Goal: Task Accomplishment & Management: Use online tool/utility

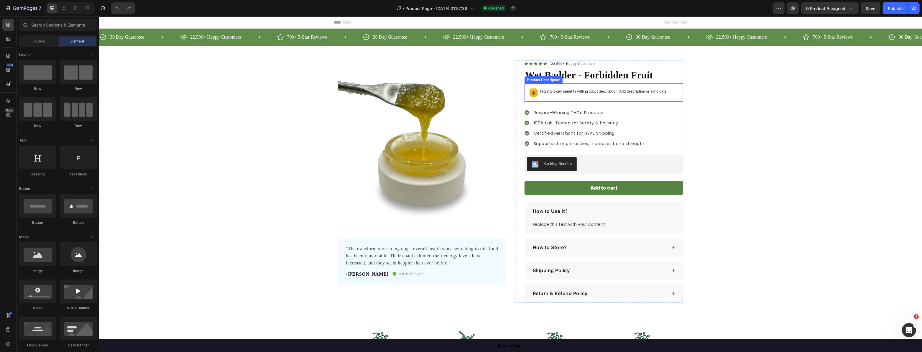
click at [592, 92] on p "Highlight key benefits with product description. Add description or sync data" at bounding box center [603, 91] width 126 height 6
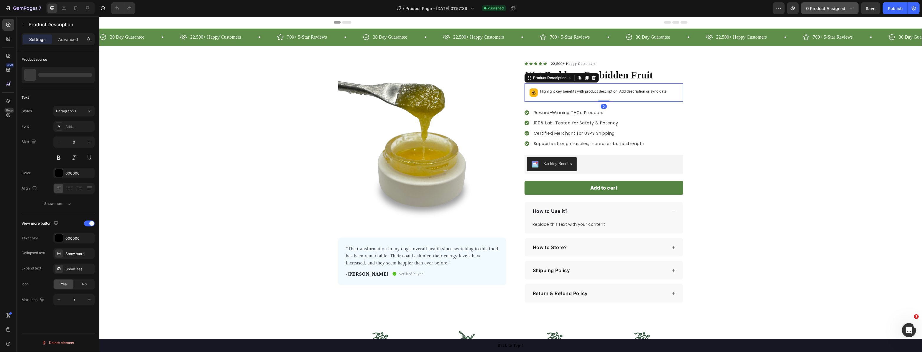
click at [822, 4] on button "0 product assigned" at bounding box center [829, 8] width 57 height 12
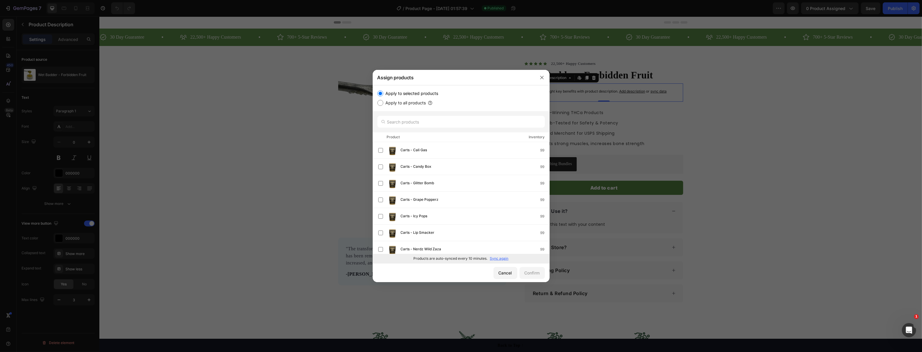
click at [407, 103] on label "Apply to all products" at bounding box center [404, 102] width 43 height 7
click at [383, 103] on input "Apply to all products" at bounding box center [380, 103] width 6 height 6
radio input "true"
click at [537, 275] on div "Confirm" at bounding box center [532, 273] width 15 height 6
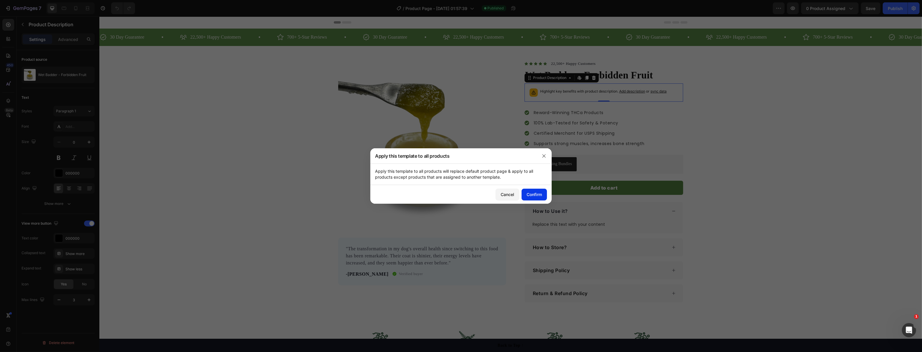
click at [530, 192] on div "Confirm" at bounding box center [534, 194] width 15 height 6
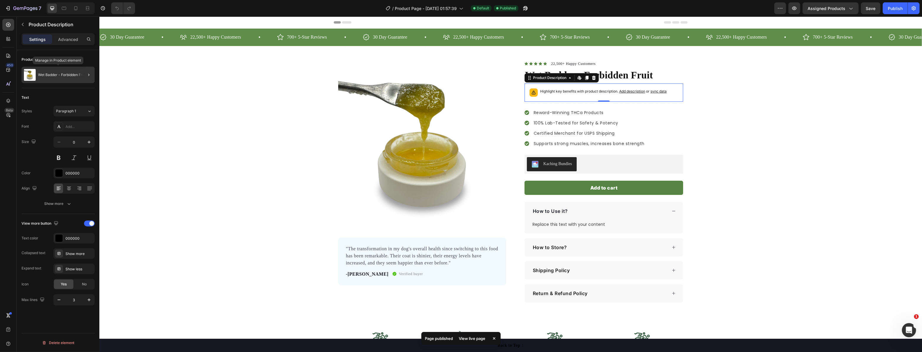
click at [57, 80] on div "Wet Badder - Forbidden Fruit" at bounding box center [58, 75] width 73 height 17
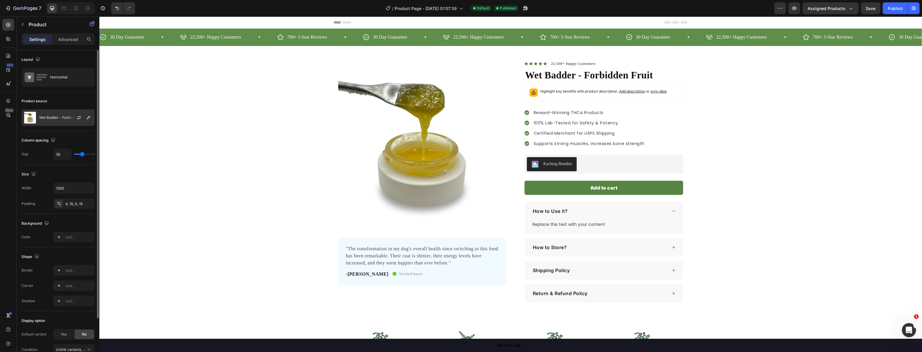
click at [68, 116] on p "Wet Badder - Forbidden Fruit" at bounding box center [63, 118] width 48 height 4
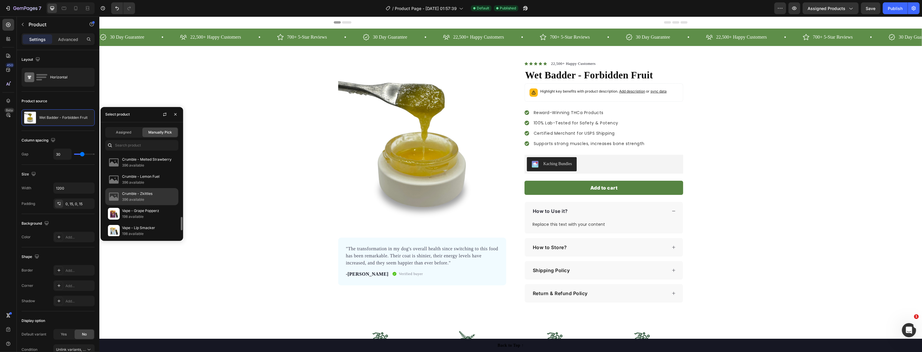
scroll to position [259, 0]
click at [128, 185] on div "Carts - Red Bolo 99 available" at bounding box center [141, 193] width 73 height 17
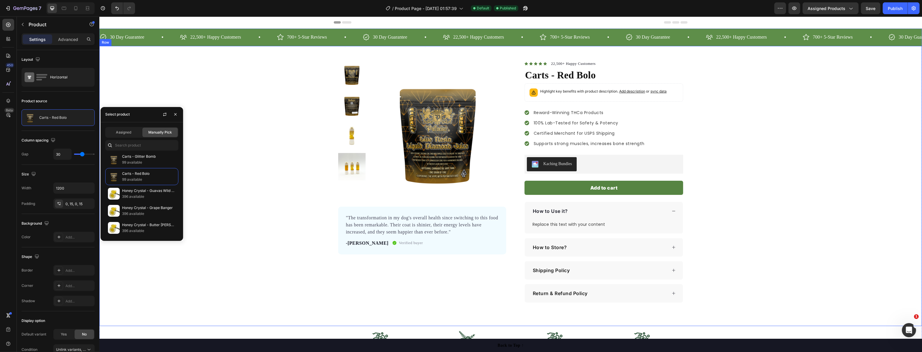
click at [255, 254] on div "Product Images "The transformation in my dog's overall health since switching t…" at bounding box center [510, 181] width 823 height 242
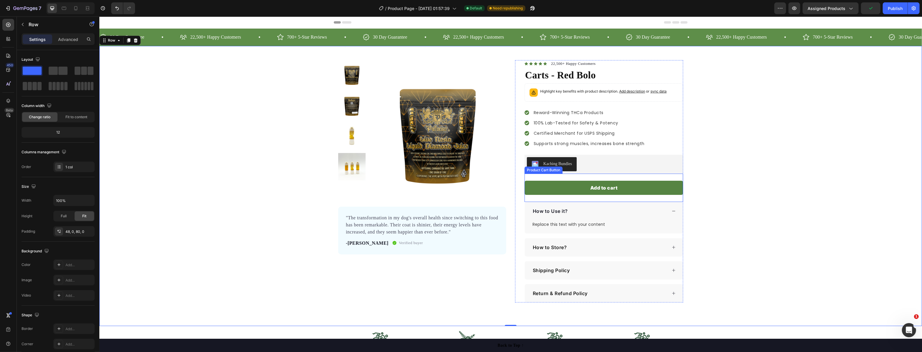
click at [561, 198] on div "Add to cart Product Cart Button" at bounding box center [603, 188] width 159 height 28
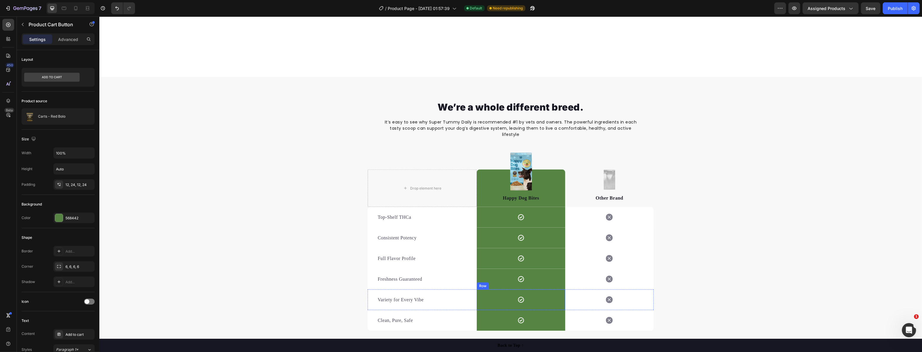
scroll to position [643, 0]
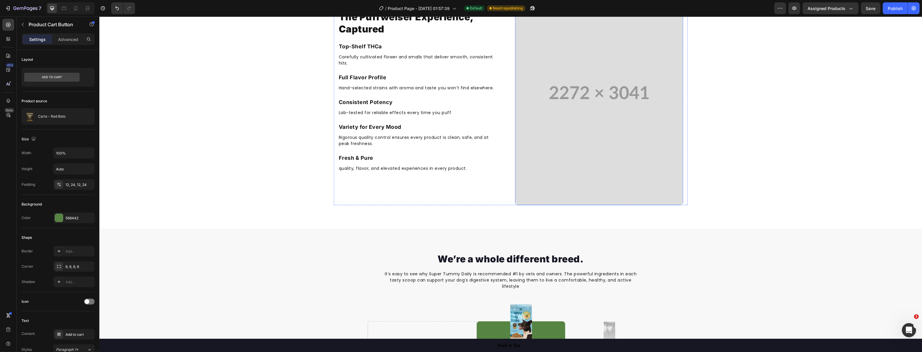
click at [574, 183] on video at bounding box center [599, 92] width 168 height 225
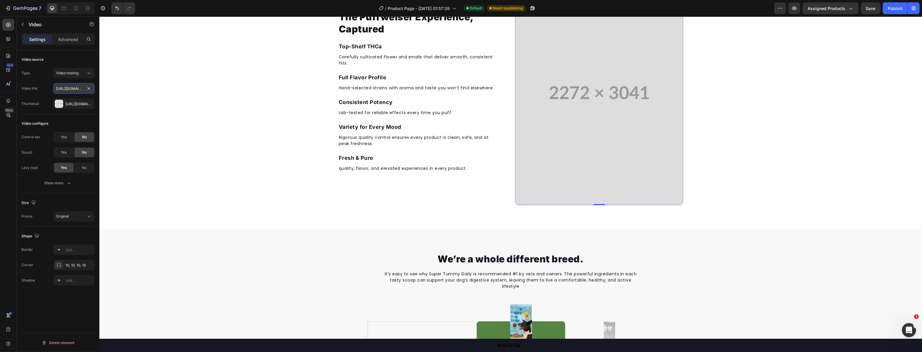
click at [72, 91] on input "[URL][DOMAIN_NAME]" at bounding box center [73, 88] width 41 height 11
click at [79, 77] on button "Video hosting" at bounding box center [73, 73] width 41 height 11
click at [297, 122] on div "The Puffweiser Experience, Captured Heading Top-Shelf THCa Text block Carefully…" at bounding box center [510, 92] width 823 height 225
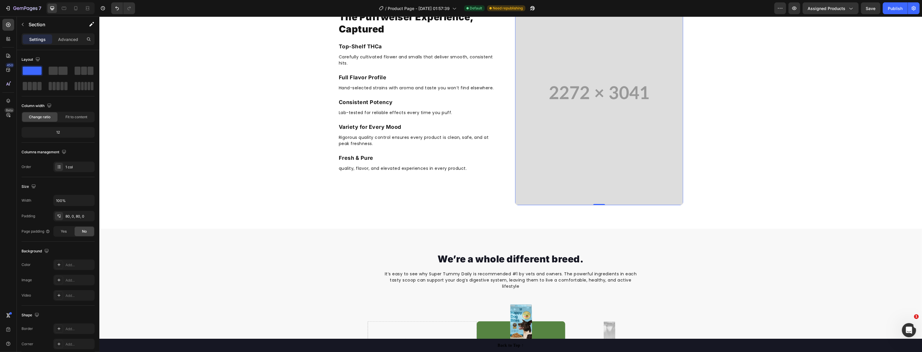
click at [620, 130] on video at bounding box center [599, 92] width 168 height 225
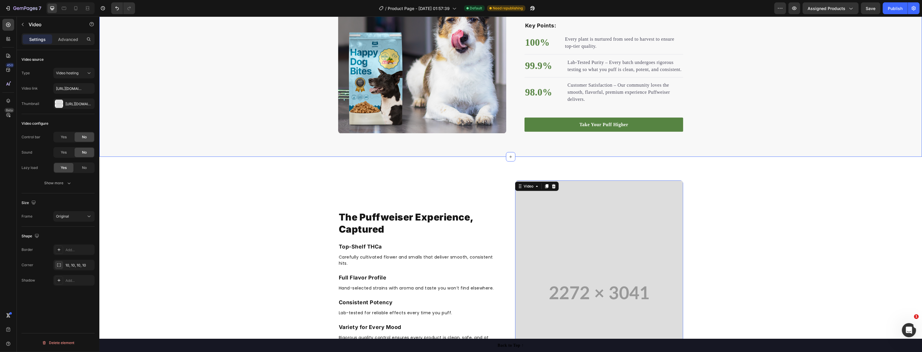
scroll to position [430, 0]
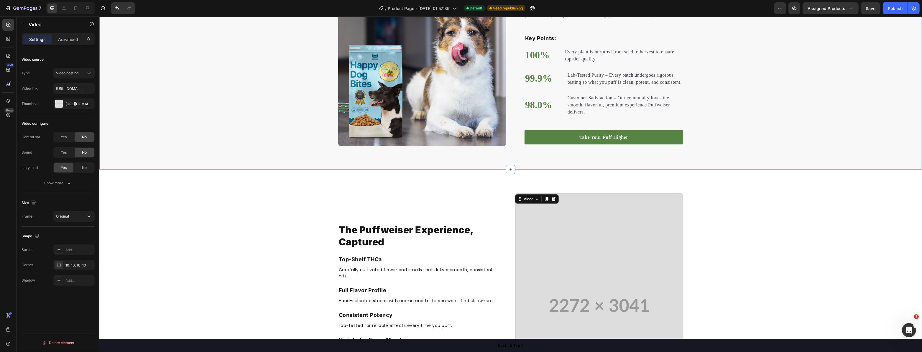
click at [716, 87] on div "High Standards, Higher Vibes Heading Every Puffweiser product is the result of …" at bounding box center [510, 62] width 823 height 168
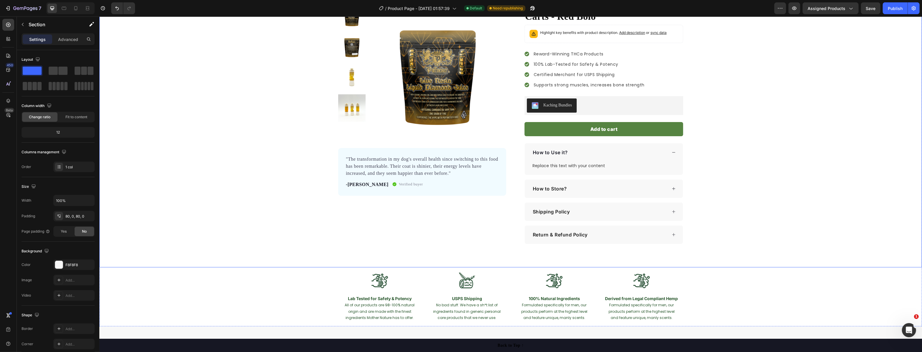
scroll to position [0, 0]
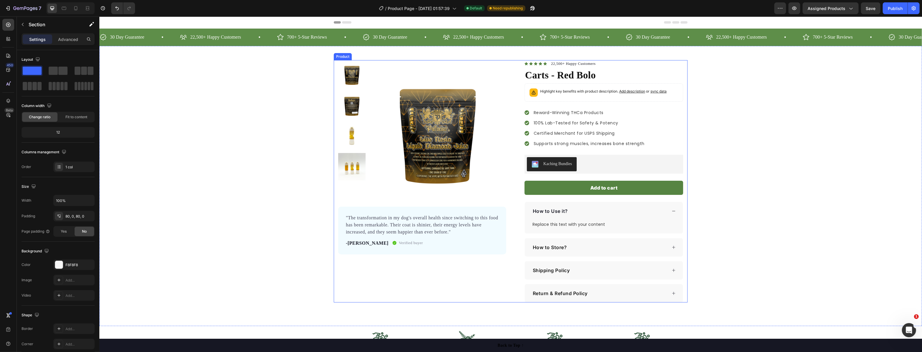
click at [507, 75] on div "Product Images "The transformation in my dog's overall health since switching t…" at bounding box center [510, 181] width 354 height 242
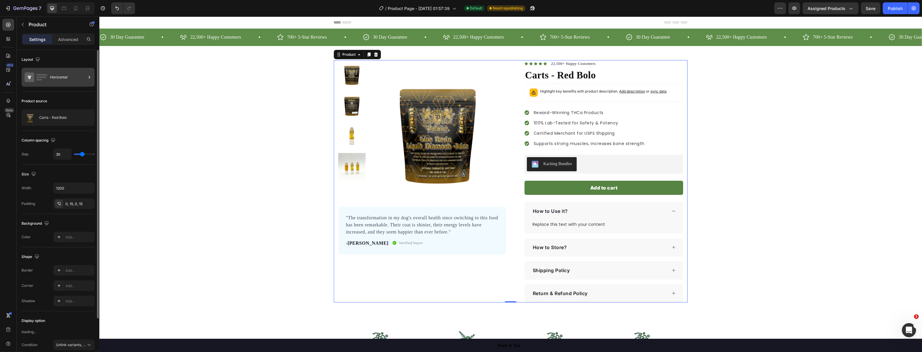
click at [41, 79] on icon at bounding box center [36, 77] width 24 height 14
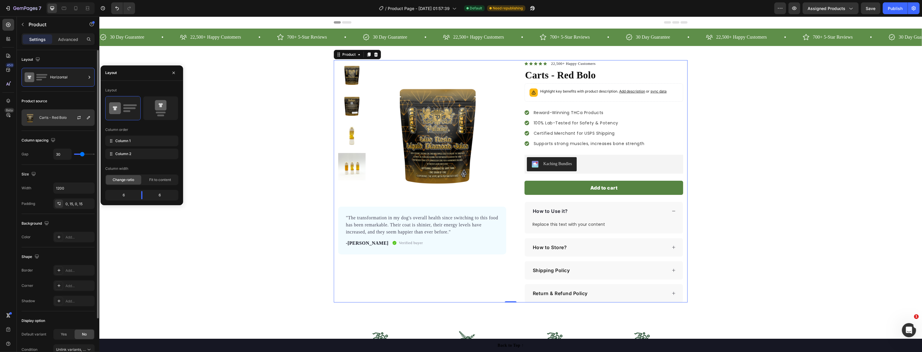
click at [52, 115] on div "Carts - Red Bolo" at bounding box center [58, 117] width 73 height 17
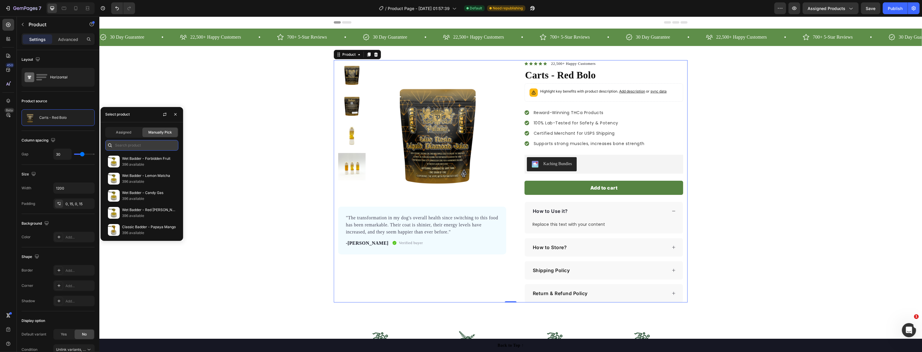
click at [134, 141] on input "text" at bounding box center [141, 145] width 73 height 11
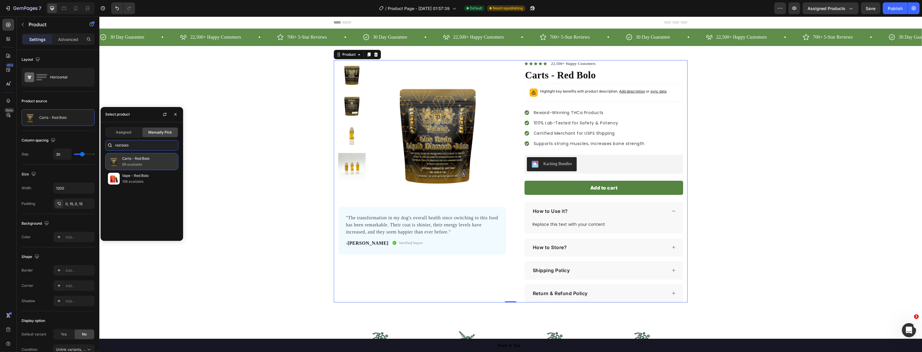
type input "red bolo"
click at [136, 159] on p "Carts - Red Bolo" at bounding box center [149, 159] width 54 height 6
click at [140, 184] on p "198 available" at bounding box center [149, 182] width 54 height 6
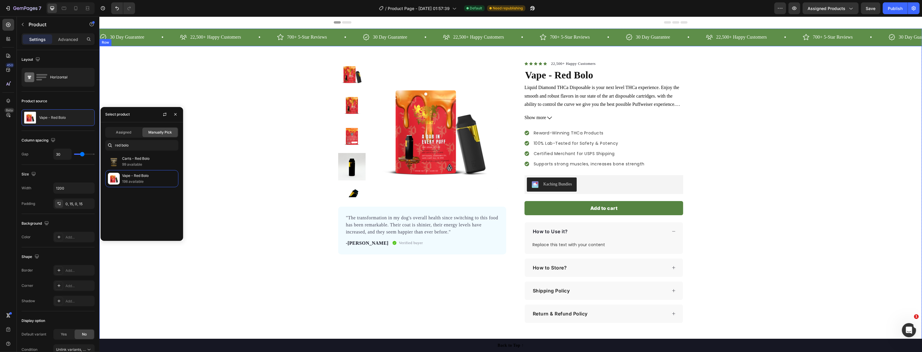
click at [795, 143] on div "Product Images "The transformation in my dog's overall health since switching t…" at bounding box center [510, 191] width 823 height 263
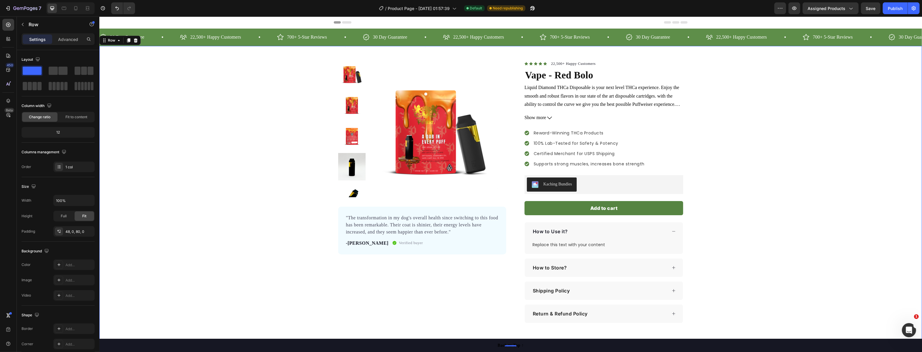
click at [756, 115] on div "Product Images "The transformation in my dog's overall health since switching t…" at bounding box center [510, 191] width 823 height 263
click at [763, 147] on div "Product Images "The transformation in my dog's overall health since switching t…" at bounding box center [510, 191] width 823 height 263
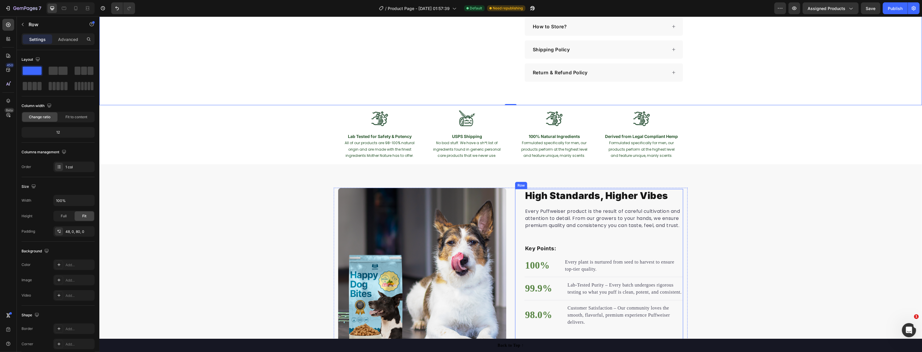
scroll to position [402, 0]
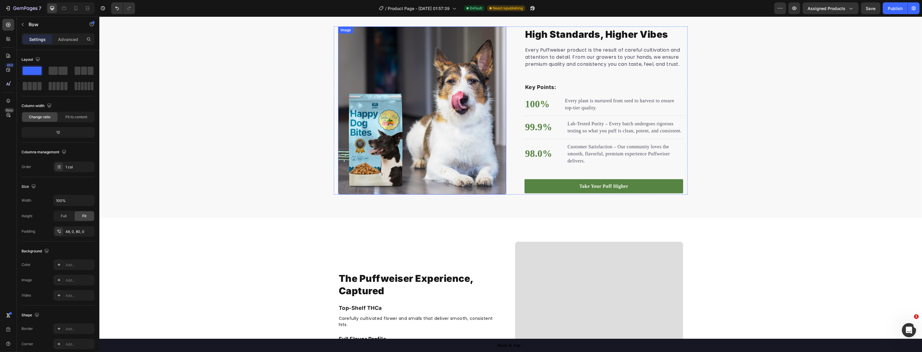
click at [448, 162] on img at bounding box center [422, 111] width 168 height 168
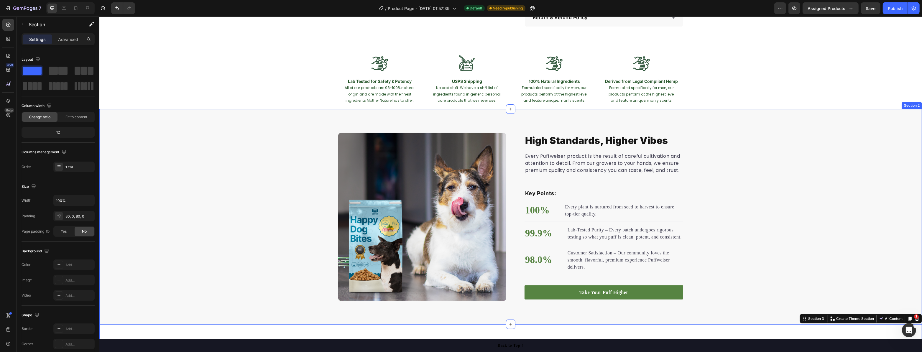
scroll to position [321, 0]
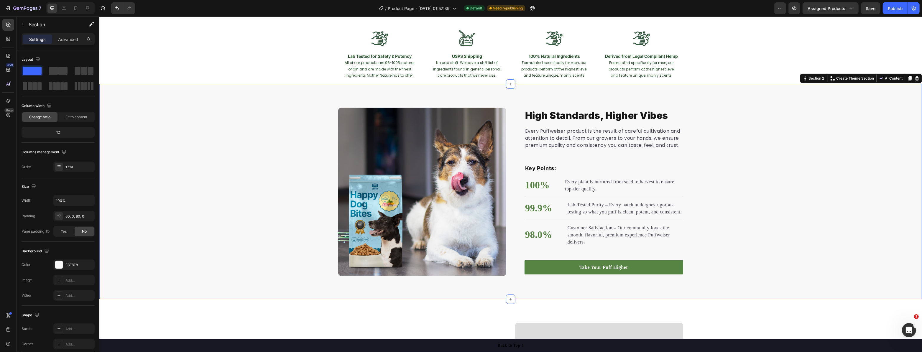
click at [768, 224] on div "High Standards, Higher Vibes Heading Every Puffweiser product is the result of …" at bounding box center [510, 192] width 823 height 168
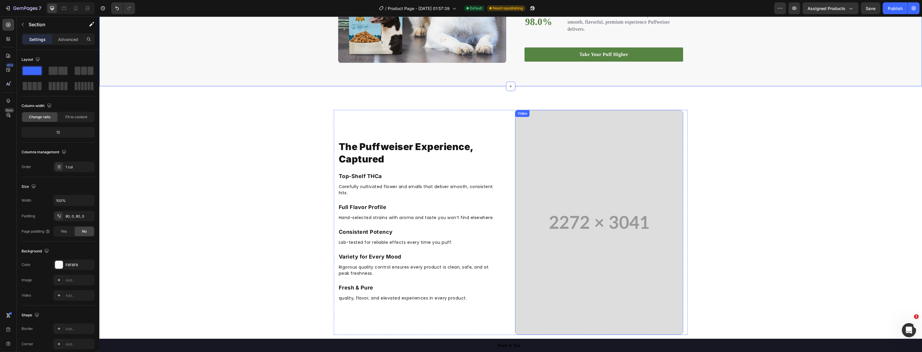
scroll to position [536, 0]
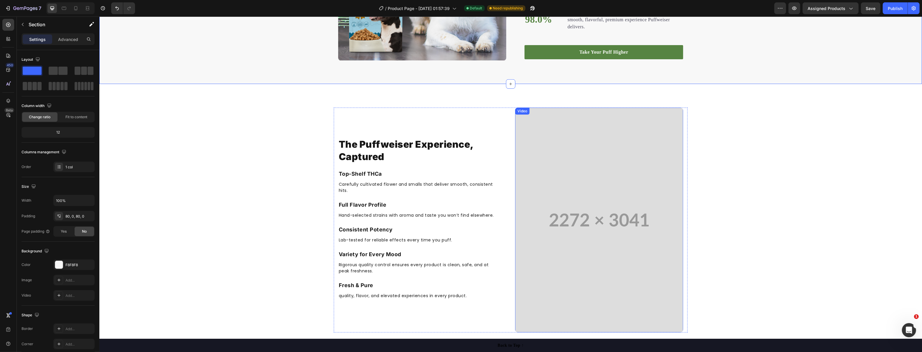
click at [576, 214] on video at bounding box center [599, 220] width 168 height 225
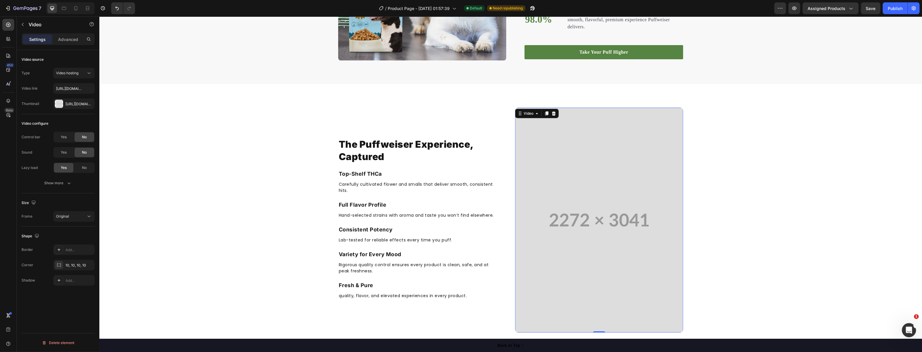
drag, startPoint x: 623, startPoint y: 221, endPoint x: 242, endPoint y: 197, distance: 381.7
click at [621, 221] on video at bounding box center [599, 220] width 168 height 225
click at [72, 86] on input "[URL][DOMAIN_NAME]" at bounding box center [73, 88] width 41 height 11
paste input "2c42ce96f41048ec8dd4f3d864248dd9"
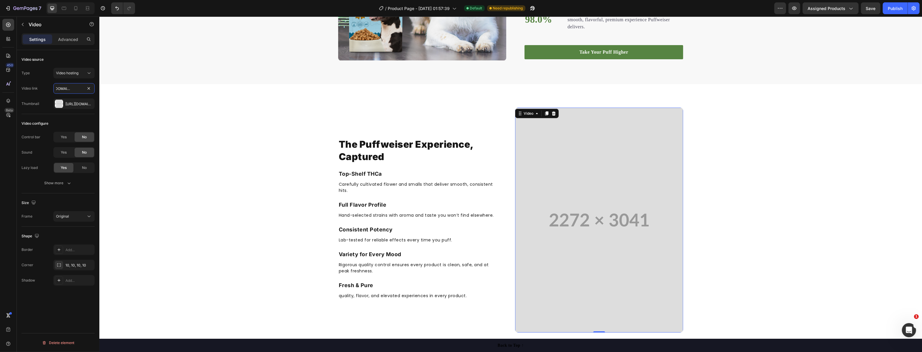
type input "[URL][DOMAIN_NAME]"
click at [50, 94] on div "Type Video hosting Video link [URL][DOMAIN_NAME] Thumbnail [URL][DOMAIN_NAME]" at bounding box center [58, 88] width 73 height 41
click at [223, 202] on div "The Puffweiser Experience, Captured Heading Top-Shelf THCa Text block Carefully…" at bounding box center [510, 220] width 823 height 225
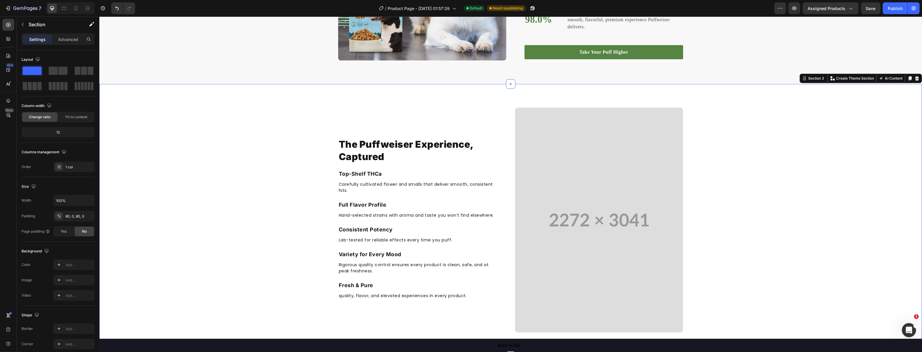
scroll to position [590, 0]
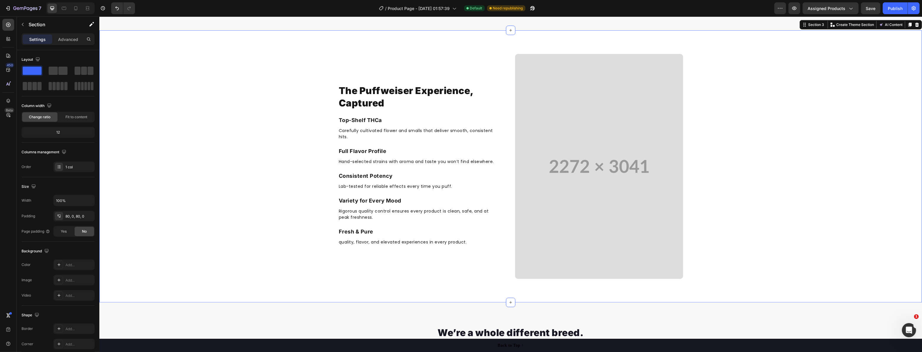
click at [737, 180] on div "The Puffweiser Experience, Captured Heading Top-Shelf THCa Text block Carefully…" at bounding box center [510, 166] width 823 height 225
click at [637, 185] on video at bounding box center [599, 166] width 168 height 225
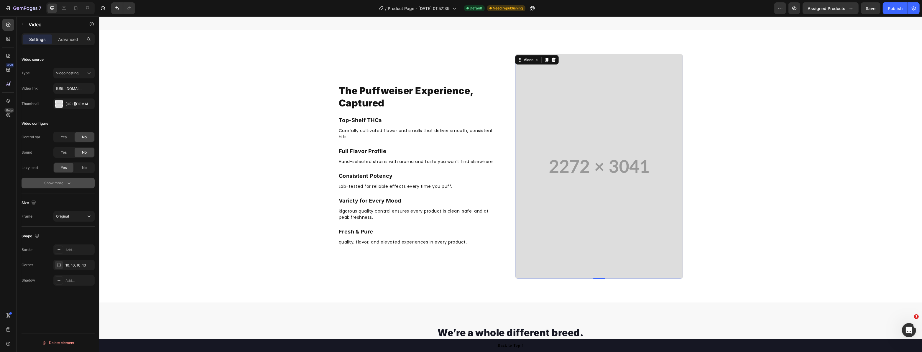
click at [68, 183] on icon "button" at bounding box center [69, 183] width 6 height 6
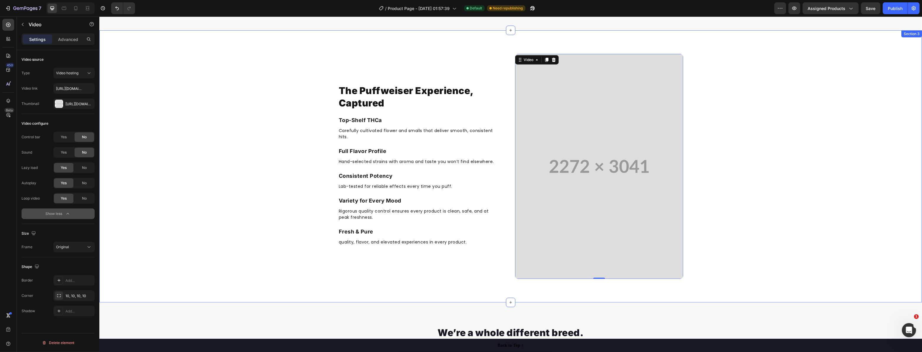
click at [197, 225] on div "The Puffweiser Experience, Captured Heading Top-Shelf THCa Text block Carefully…" at bounding box center [510, 166] width 823 height 225
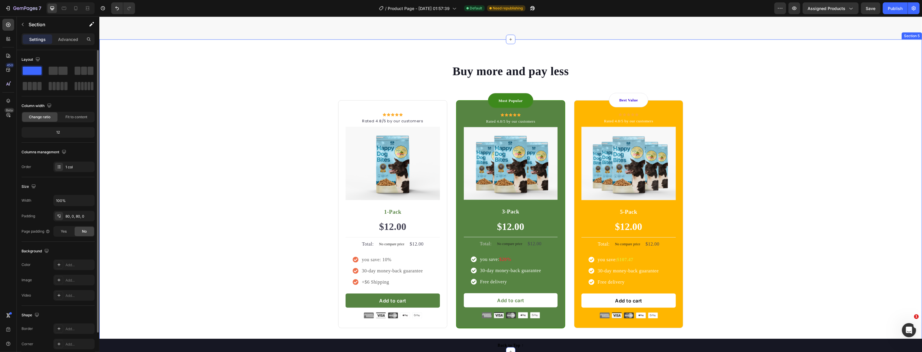
scroll to position [1179, 0]
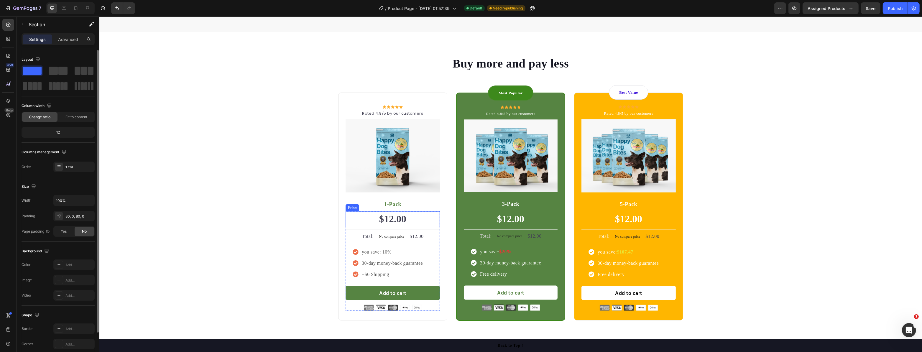
drag, startPoint x: 394, startPoint y: 215, endPoint x: 345, endPoint y: 215, distance: 48.4
click at [394, 215] on div "$12.00" at bounding box center [392, 219] width 94 height 16
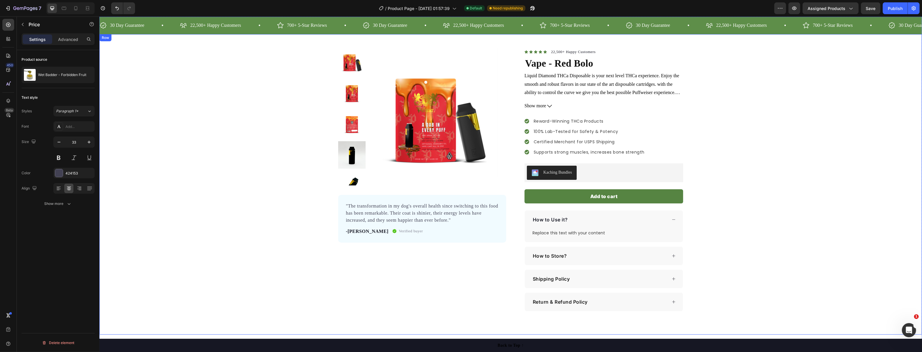
scroll to position [0, 0]
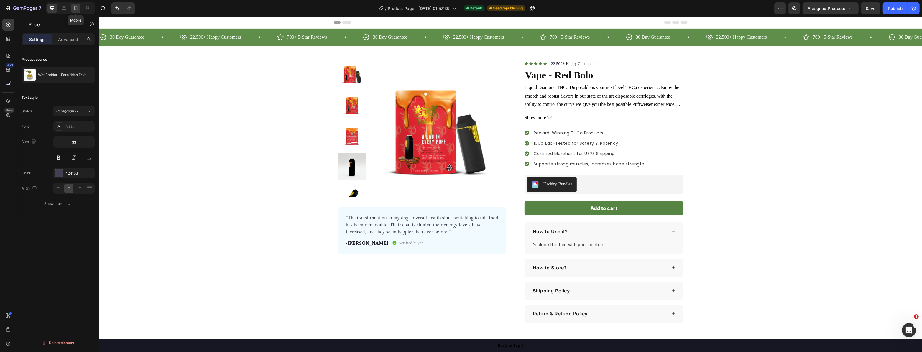
click at [78, 6] on icon at bounding box center [76, 8] width 6 height 6
type input "29"
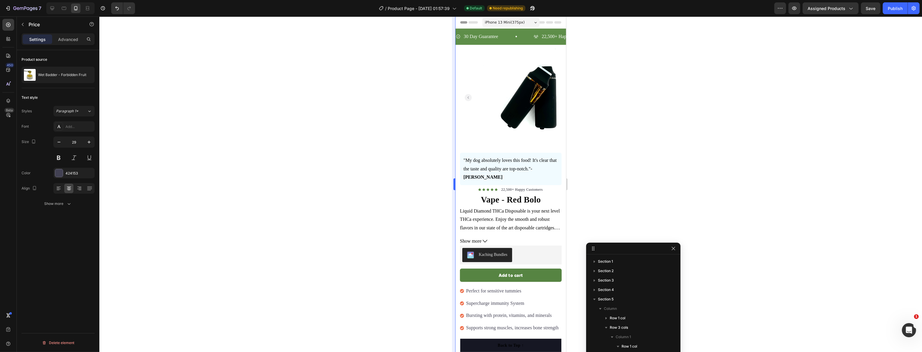
scroll to position [121, 0]
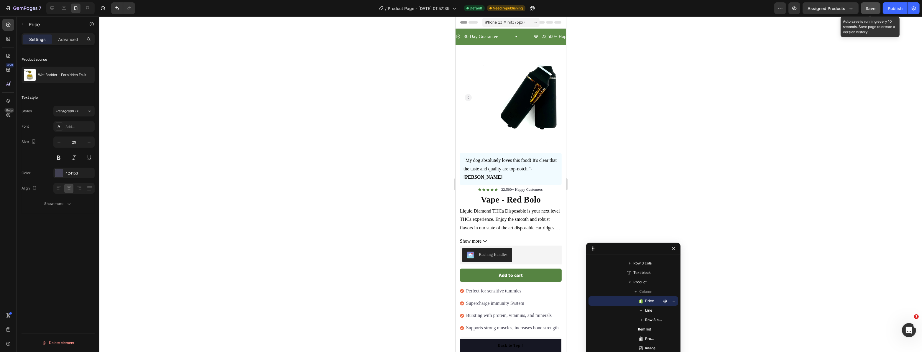
click at [873, 9] on span "Save" at bounding box center [871, 8] width 10 height 5
drag, startPoint x: 902, startPoint y: 10, endPoint x: 898, endPoint y: 11, distance: 3.5
click at [901, 10] on div "Publish" at bounding box center [895, 8] width 15 height 6
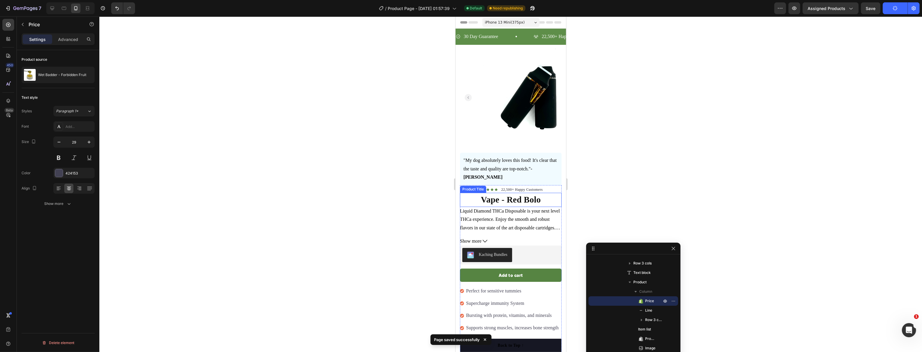
click at [510, 193] on h1 "Vape - Red Bolo" at bounding box center [511, 200] width 102 height 14
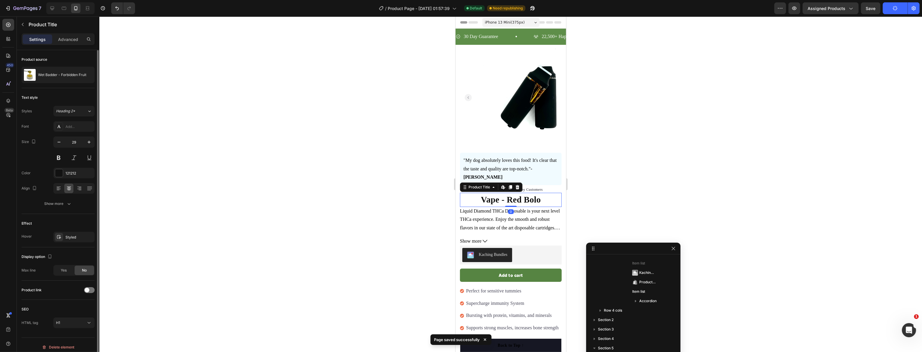
scroll to position [64, 0]
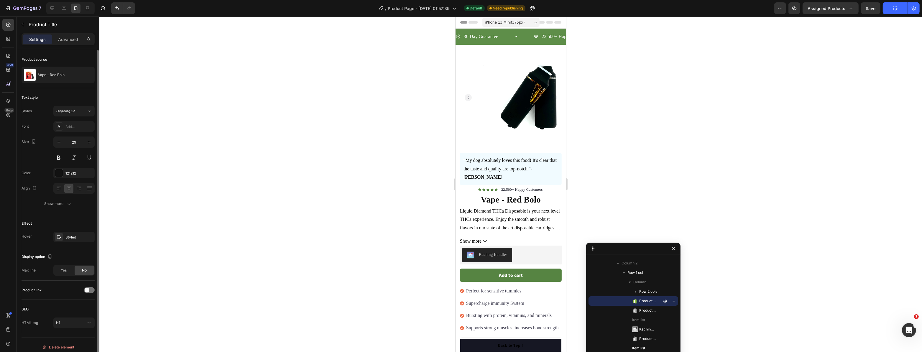
click at [463, 22] on icon at bounding box center [462, 22] width 4 height 4
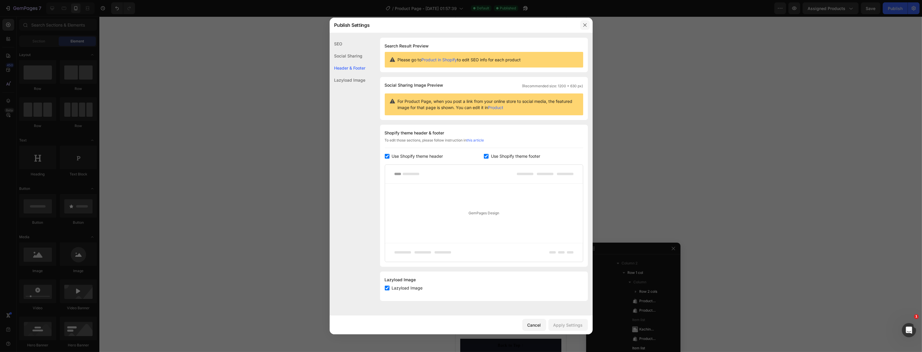
click at [583, 29] on button "button" at bounding box center [584, 24] width 9 height 9
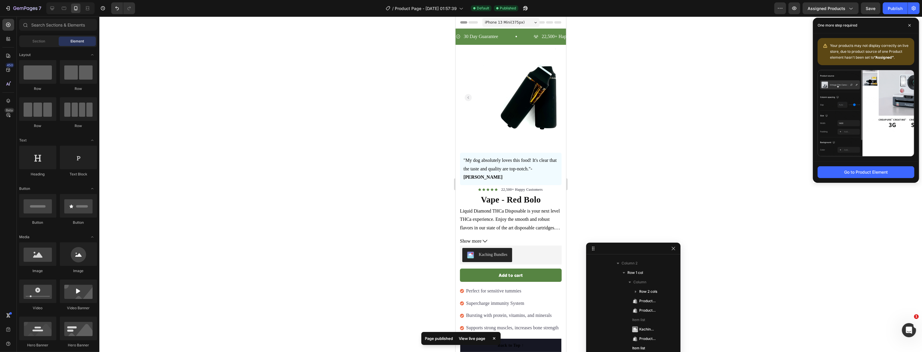
click at [534, 23] on icon at bounding box center [535, 22] width 3 height 1
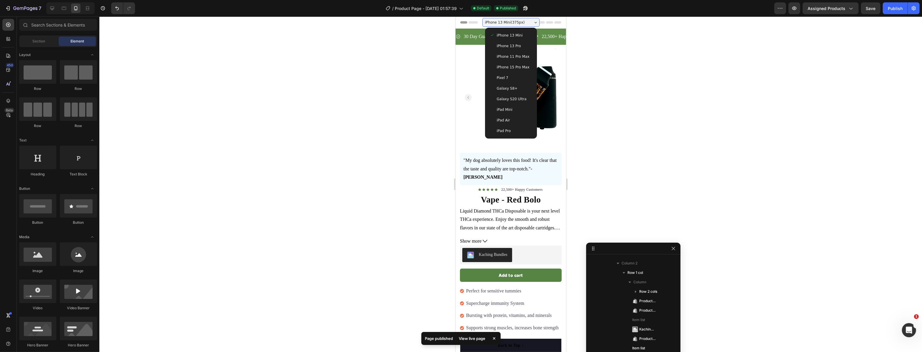
click at [509, 66] on span "iPhone 15 Pro Max" at bounding box center [513, 67] width 33 height 6
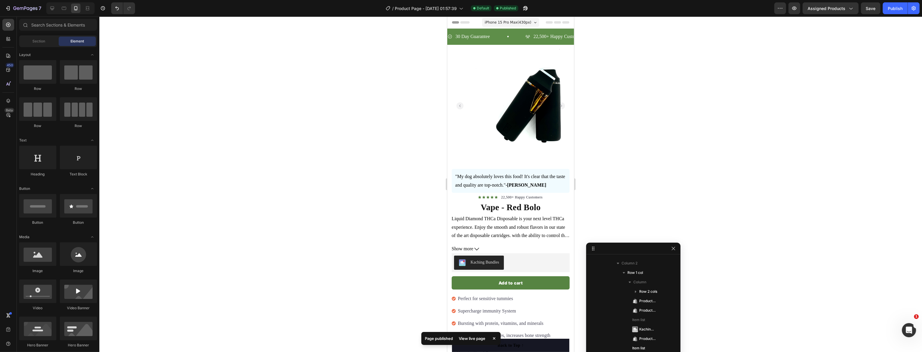
click at [630, 94] on div at bounding box center [510, 185] width 823 height 336
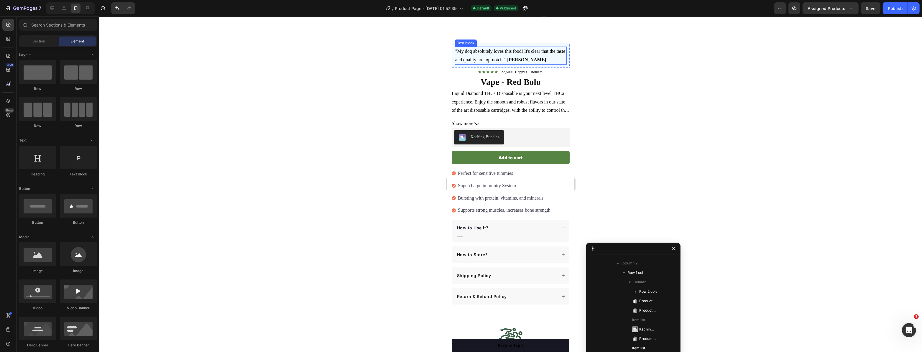
scroll to position [0, 0]
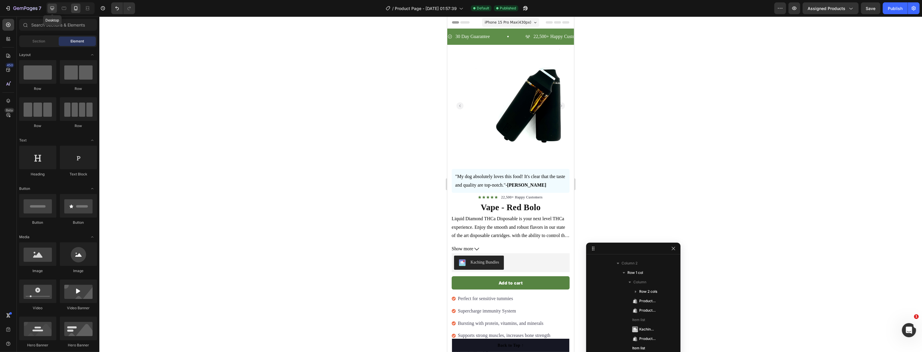
click at [47, 9] on div at bounding box center [51, 8] width 9 height 9
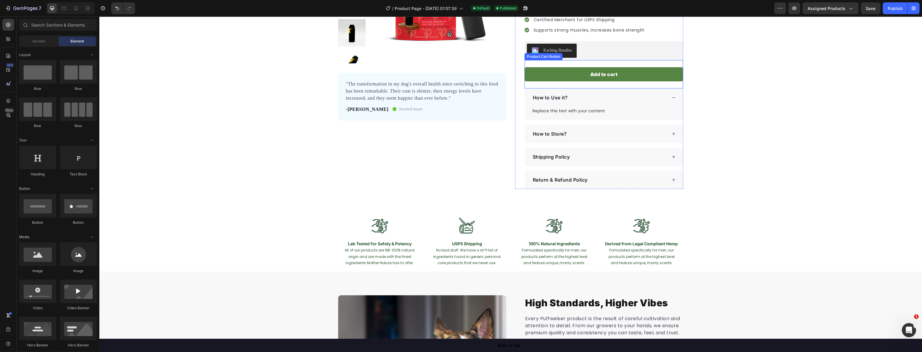
scroll to position [268, 0]
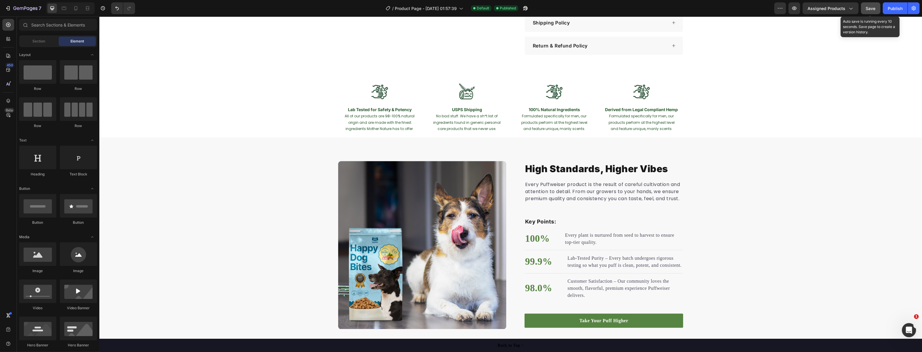
click at [867, 12] on button "Save" at bounding box center [870, 8] width 19 height 12
click at [890, 8] on button "Publish" at bounding box center [895, 8] width 25 height 12
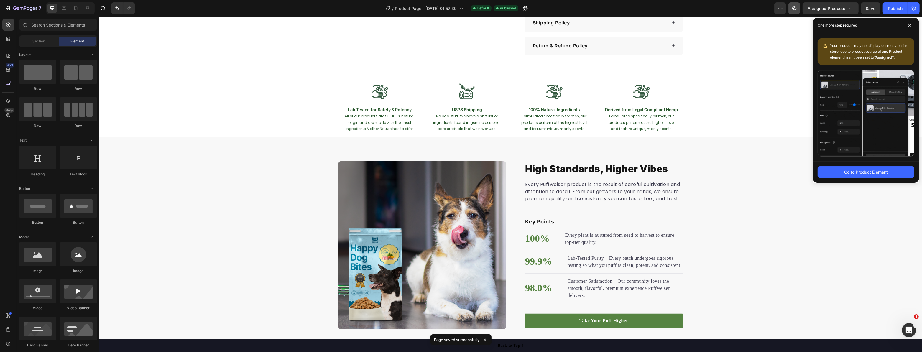
click at [796, 12] on button "button" at bounding box center [794, 8] width 12 height 12
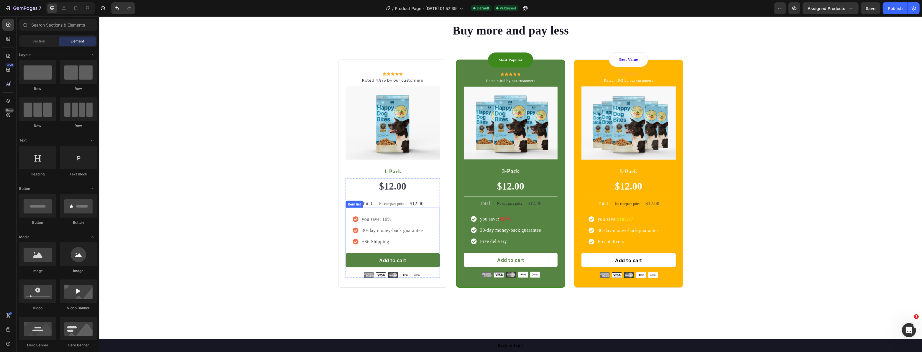
scroll to position [1206, 0]
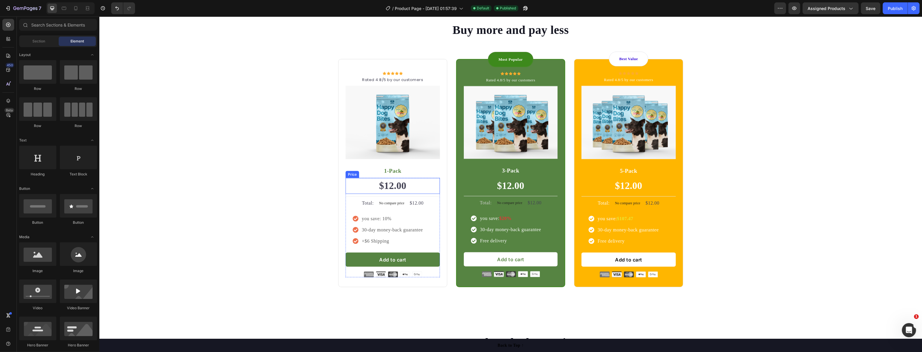
click at [390, 185] on div "$12.00" at bounding box center [392, 186] width 94 height 16
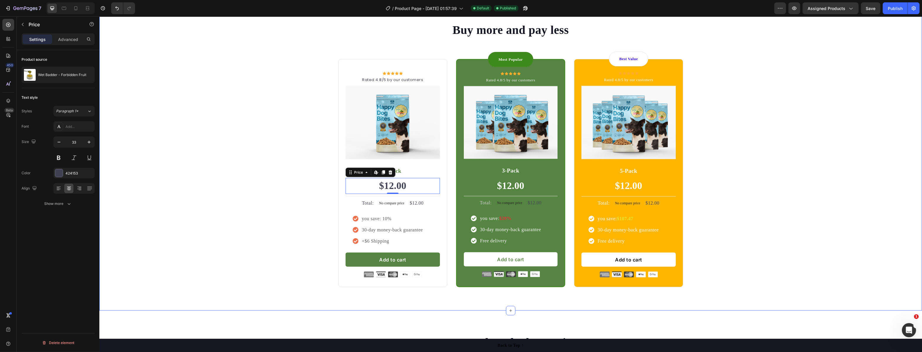
click at [259, 233] on div "Buy more and pay less Heading Row Icon Icon Icon Icon Icon Icon List Hoz Rated …" at bounding box center [510, 154] width 814 height 265
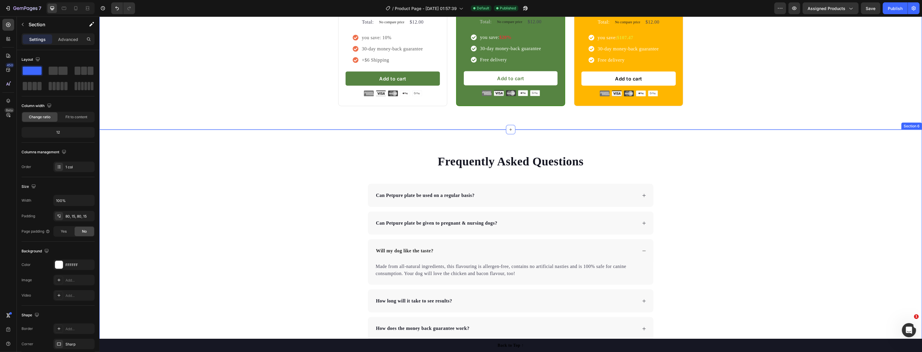
scroll to position [1475, 0]
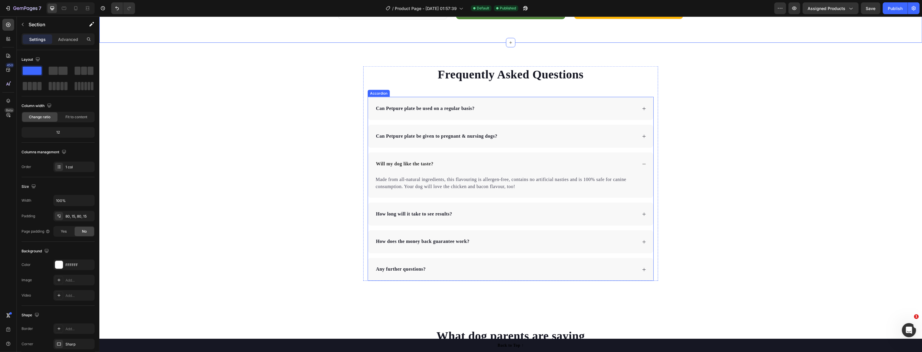
click at [409, 107] on p "Can Petpure plate be used on a regular basis?" at bounding box center [425, 108] width 99 height 7
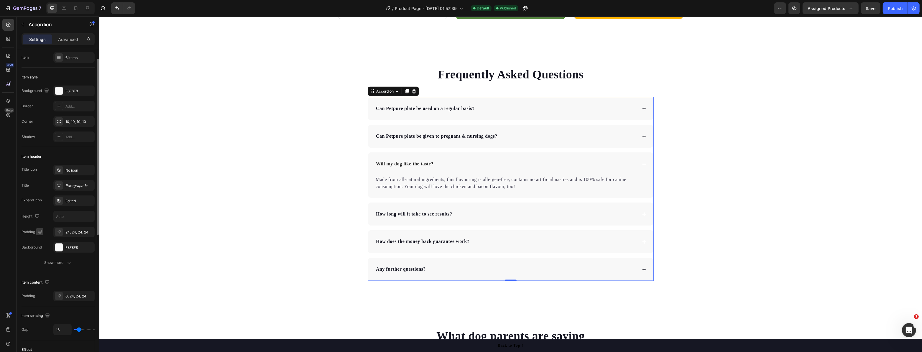
scroll to position [0, 0]
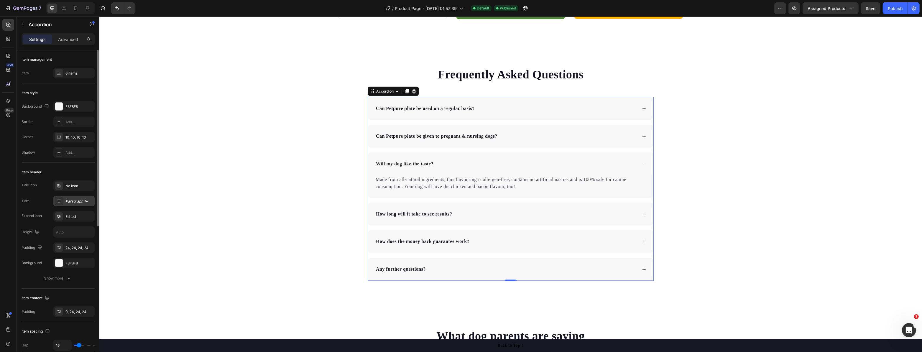
click at [82, 204] on div "Paragraph 1*" at bounding box center [73, 201] width 41 height 11
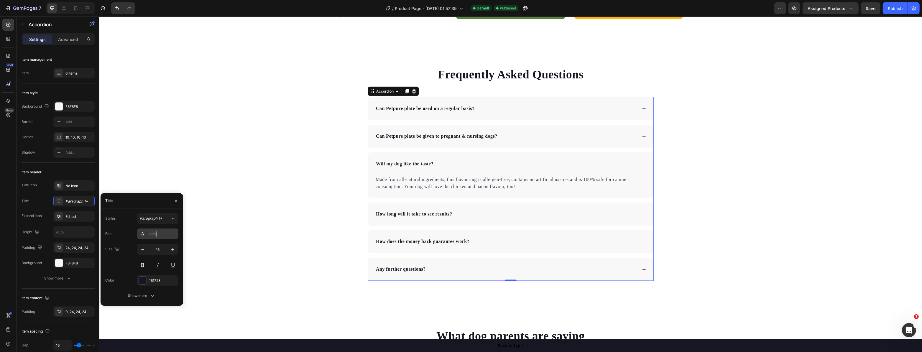
click at [157, 233] on div "Add..." at bounding box center [163, 233] width 28 height 5
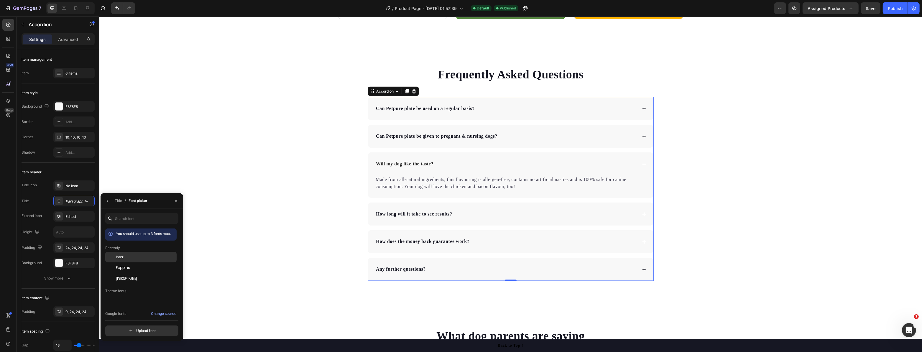
click at [123, 295] on div "Inter" at bounding box center [140, 300] width 71 height 11
click at [642, 109] on icon at bounding box center [644, 108] width 4 height 4
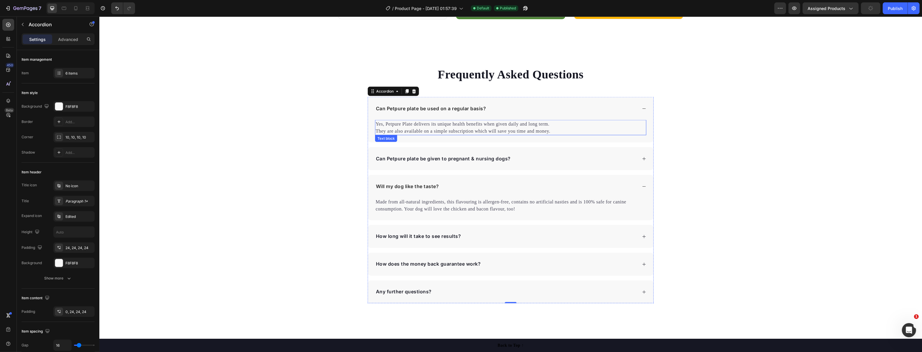
click at [404, 124] on p "Yes, Petpure Plate delivers its unique health benefits when given daily and lon…" at bounding box center [510, 128] width 270 height 14
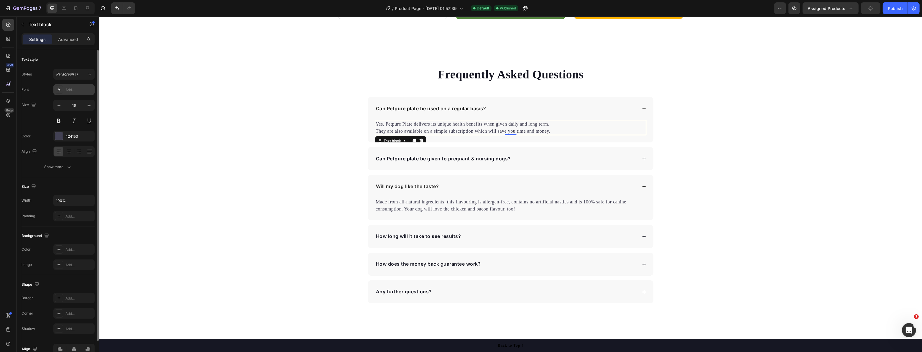
click at [71, 93] on div "Add..." at bounding box center [73, 89] width 41 height 11
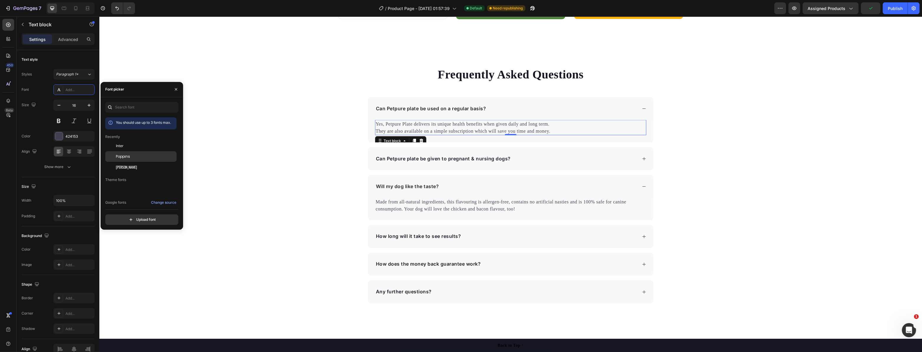
click at [121, 155] on span "Poppins" at bounding box center [123, 156] width 14 height 5
click at [536, 165] on div "Can Petpure plate be given to pregnant & nursing dogs?" at bounding box center [510, 158] width 285 height 23
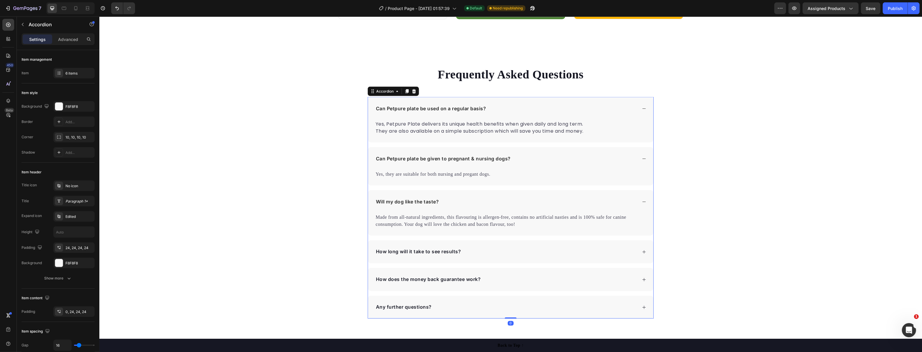
click at [488, 132] on p "Yes, Petpure Plate delivers its unique health benefits when given daily and lon…" at bounding box center [510, 128] width 270 height 14
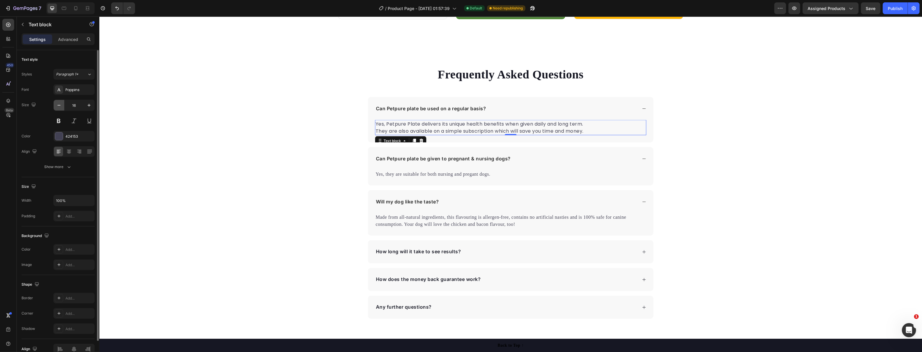
click at [58, 107] on icon "button" at bounding box center [59, 105] width 6 height 6
type input "14"
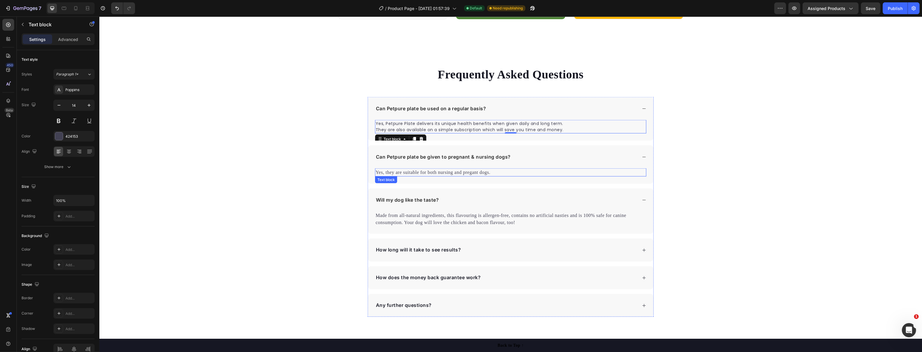
click at [474, 174] on p "Yes, they are suitable for both nursing and pregant dogs." at bounding box center [510, 172] width 270 height 7
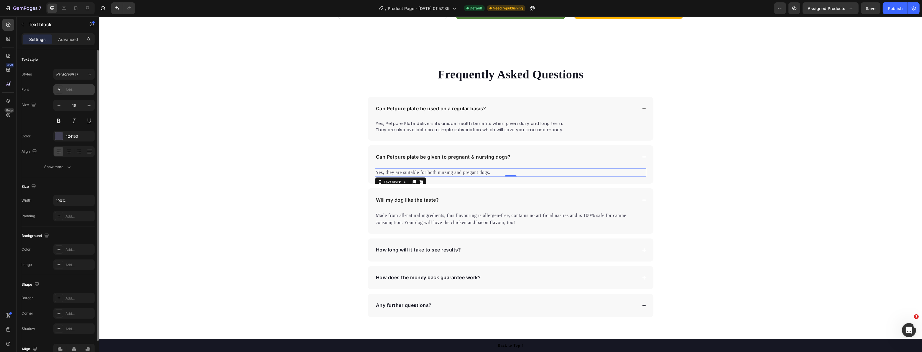
click at [69, 88] on div "Add..." at bounding box center [79, 89] width 28 height 5
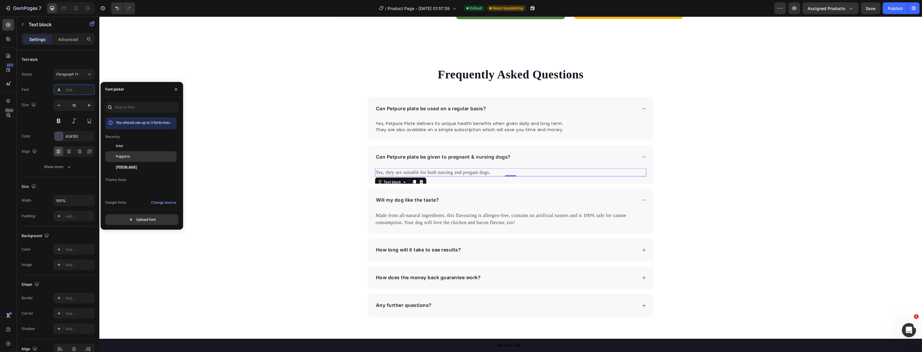
click at [128, 157] on span "Poppins" at bounding box center [123, 156] width 14 height 5
click at [55, 103] on button "button" at bounding box center [59, 105] width 11 height 11
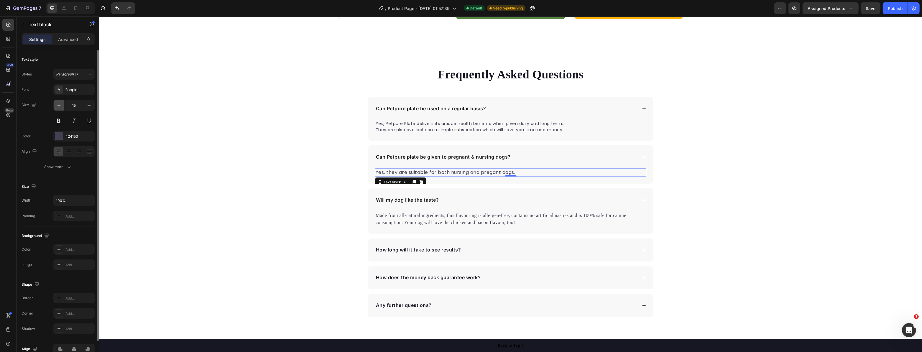
click at [55, 103] on button "button" at bounding box center [59, 105] width 11 height 11
type input "14"
click at [419, 218] on p "Made from all-natural ingredients, this flavouring is allergen-free, contains n…" at bounding box center [510, 218] width 270 height 14
click at [80, 91] on div "Add..." at bounding box center [79, 89] width 28 height 5
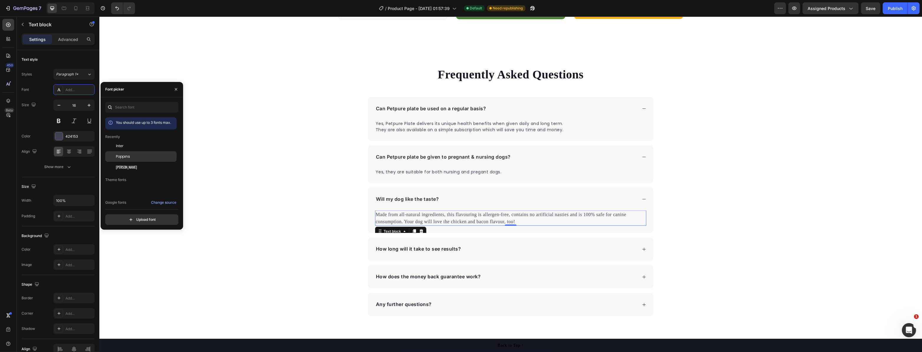
click at [131, 158] on div "Poppins" at bounding box center [146, 156] width 60 height 5
click at [60, 105] on icon "button" at bounding box center [59, 105] width 6 height 6
drag, startPoint x: 60, startPoint y: 105, endPoint x: 87, endPoint y: 121, distance: 32.0
click at [60, 105] on icon "button" at bounding box center [59, 105] width 6 height 6
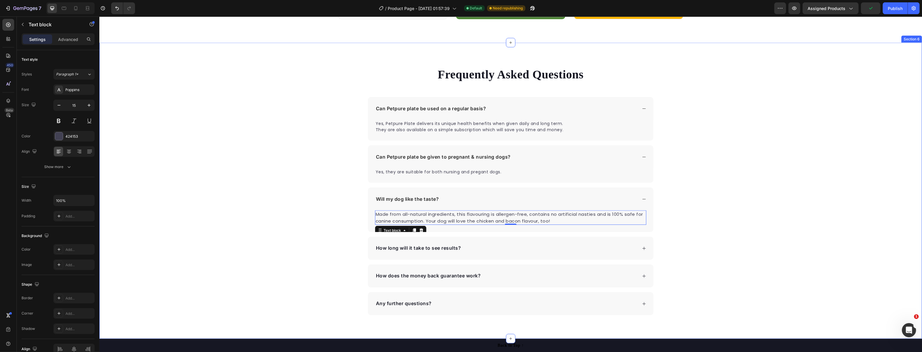
type input "14"
click at [430, 243] on div "How long will it take to see results?" at bounding box center [418, 247] width 87 height 9
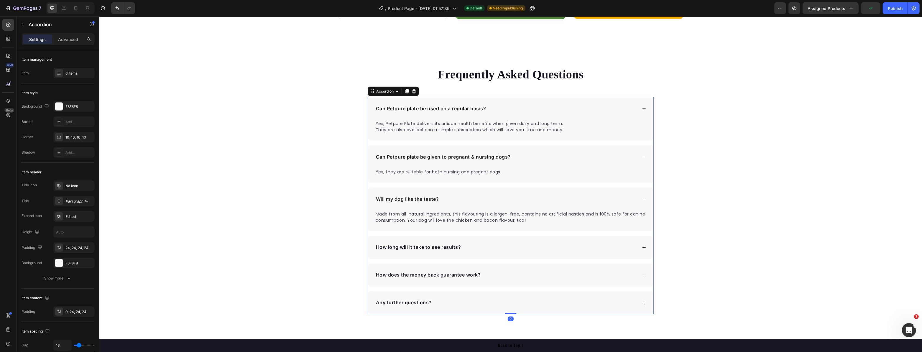
click at [494, 244] on div "How long will it take to see results?" at bounding box center [506, 247] width 262 height 9
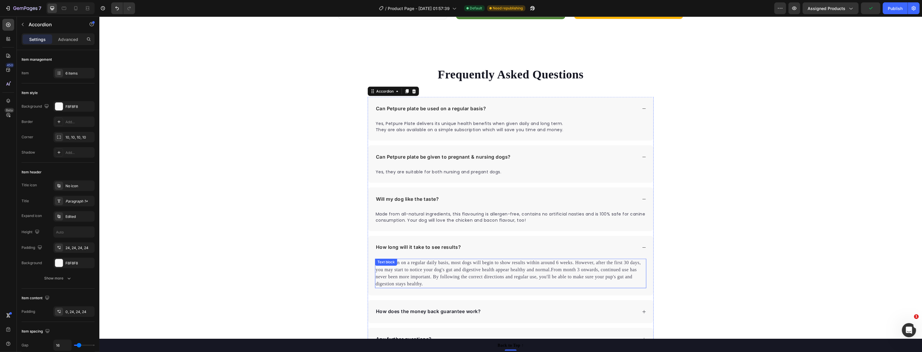
click at [459, 261] on p "When taken on a regular daily basis, most dogs will begin to show results withi…" at bounding box center [510, 273] width 270 height 28
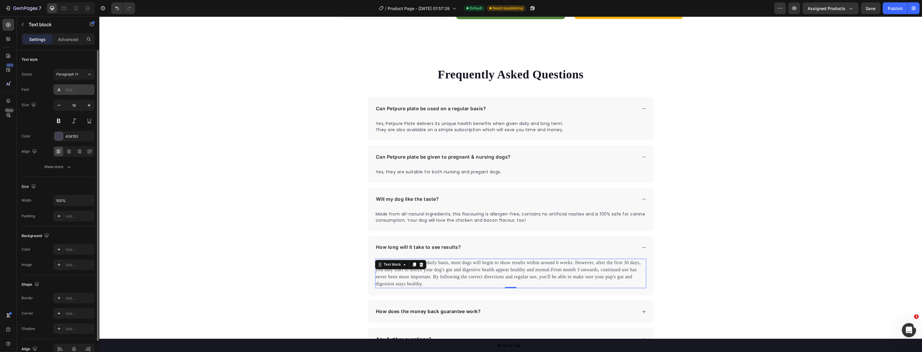
click at [69, 89] on div "Add..." at bounding box center [79, 89] width 28 height 5
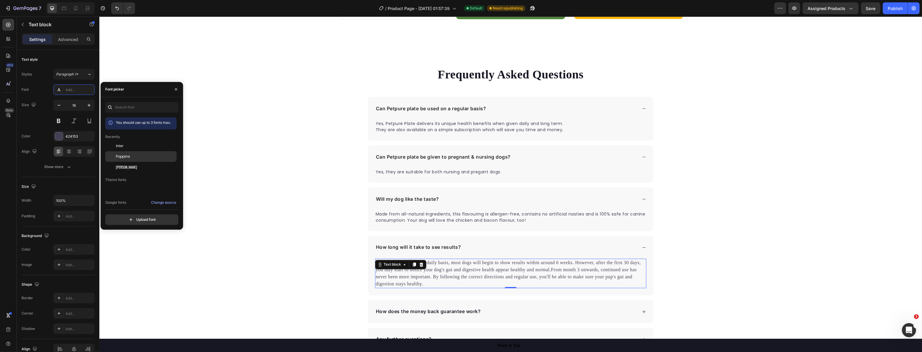
click at [132, 157] on div "Poppins" at bounding box center [146, 156] width 60 height 5
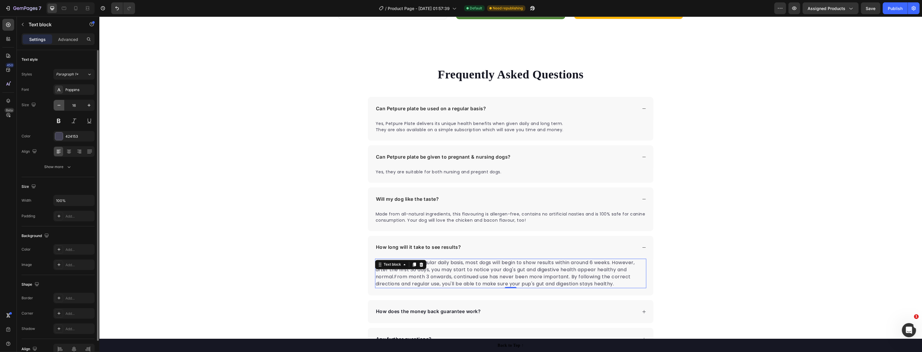
click at [57, 106] on icon "button" at bounding box center [59, 105] width 6 height 6
type input "14"
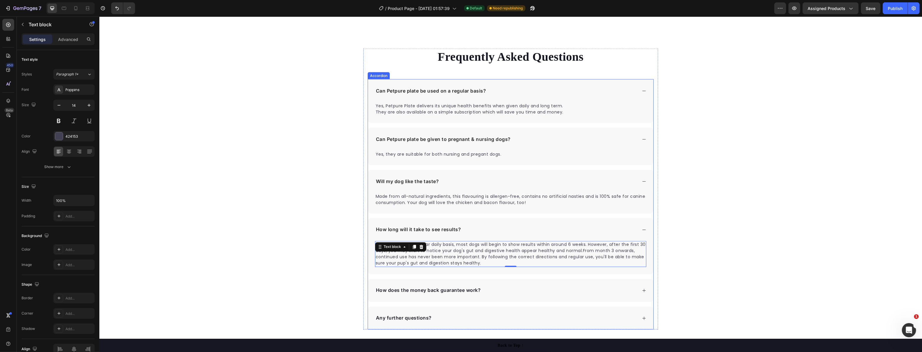
scroll to position [1501, 0]
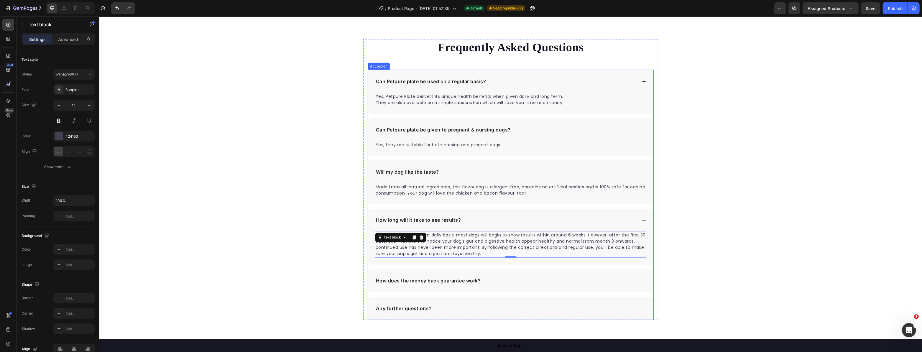
click at [549, 286] on div "How does the money back guarantee work?" at bounding box center [510, 280] width 285 height 23
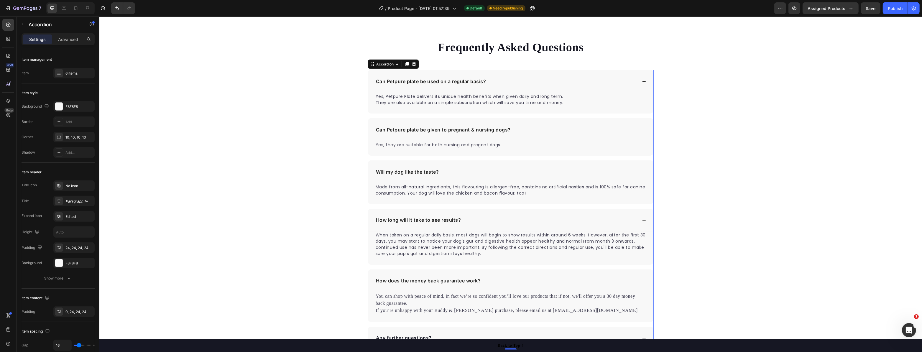
click at [436, 301] on p "You can shop with peace of mind, in fact we’re so confident you’ll love our pro…" at bounding box center [510, 303] width 270 height 21
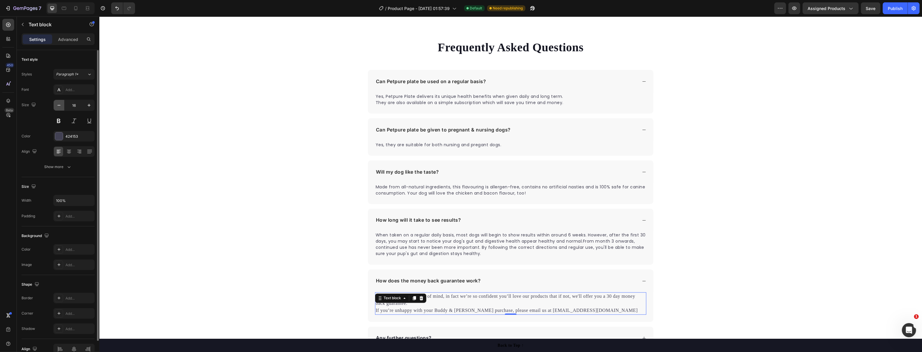
click at [58, 104] on icon "button" at bounding box center [59, 105] width 6 height 6
type input "14"
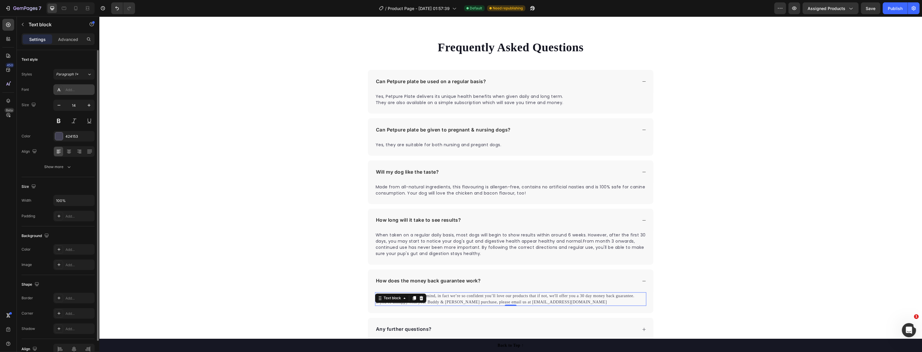
click at [72, 89] on div "Add..." at bounding box center [79, 89] width 28 height 5
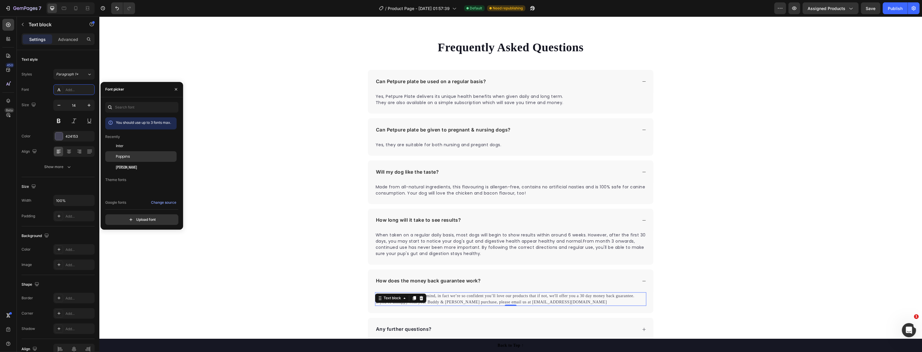
click at [136, 156] on div "Poppins" at bounding box center [146, 156] width 60 height 5
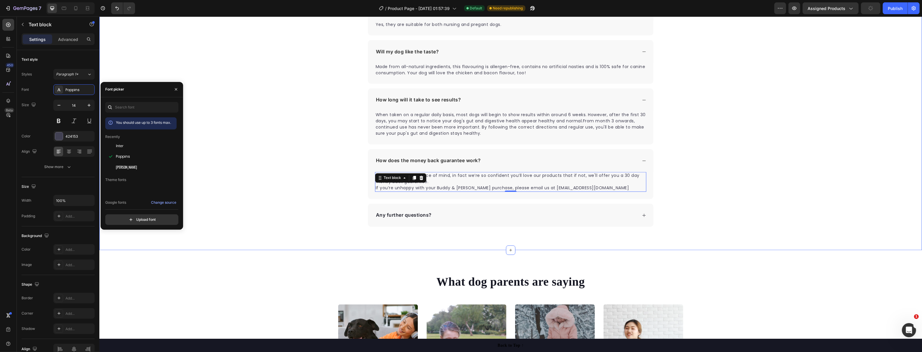
scroll to position [1635, 0]
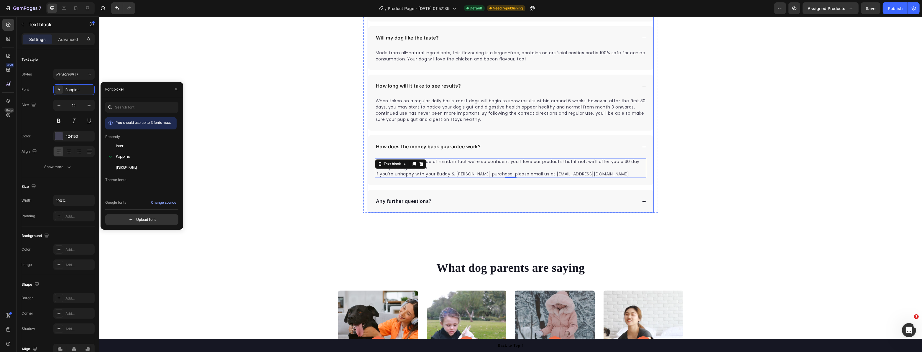
click at [453, 203] on div "Any further questions?" at bounding box center [506, 201] width 262 height 9
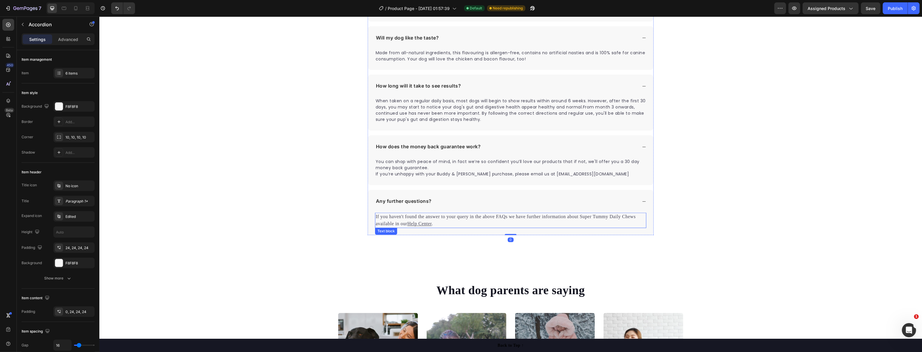
click at [441, 220] on p "If you haven't found the answer to your query in the above FAQs we have further…" at bounding box center [510, 220] width 270 height 14
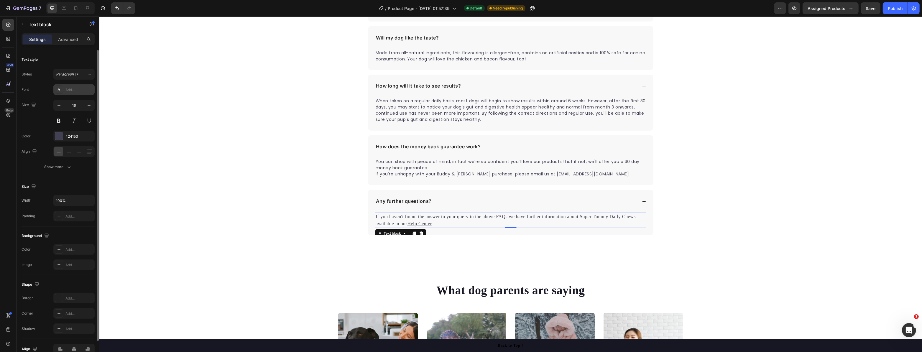
click at [73, 90] on div "Add..." at bounding box center [79, 89] width 28 height 5
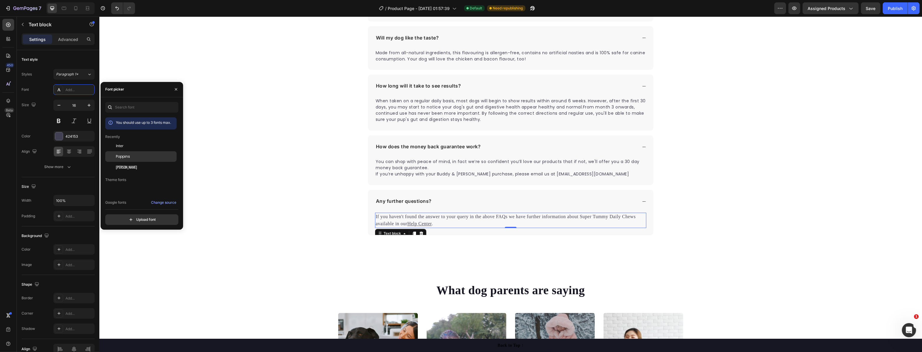
click at [124, 157] on span "Poppins" at bounding box center [123, 156] width 14 height 5
click at [63, 106] on button "button" at bounding box center [59, 105] width 11 height 11
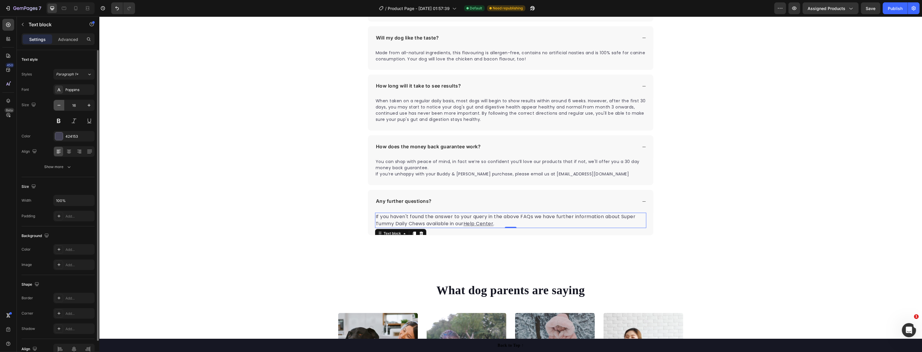
click at [62, 106] on button "button" at bounding box center [59, 105] width 11 height 11
type input "14"
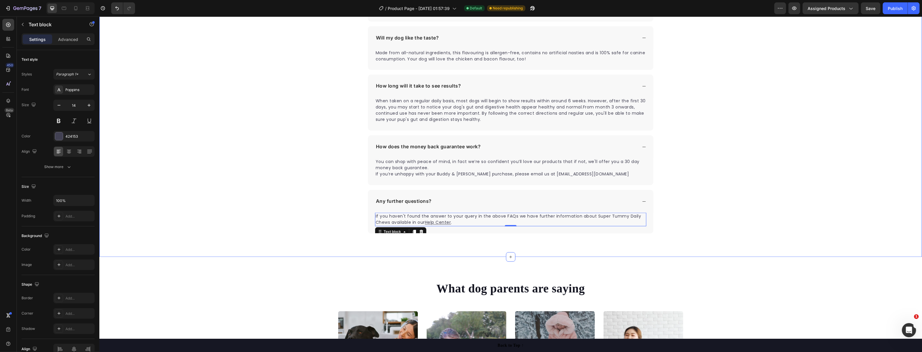
click at [272, 188] on div "Frequently Asked Questions Heading Can Petpure plate be used on a regular basis…" at bounding box center [510, 69] width 823 height 328
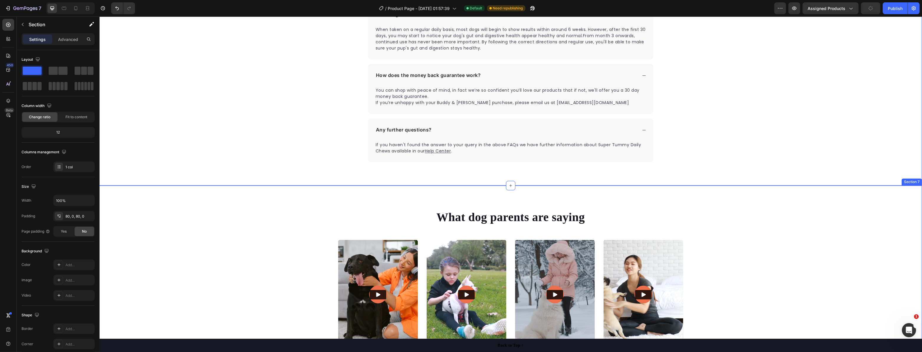
scroll to position [1823, 0]
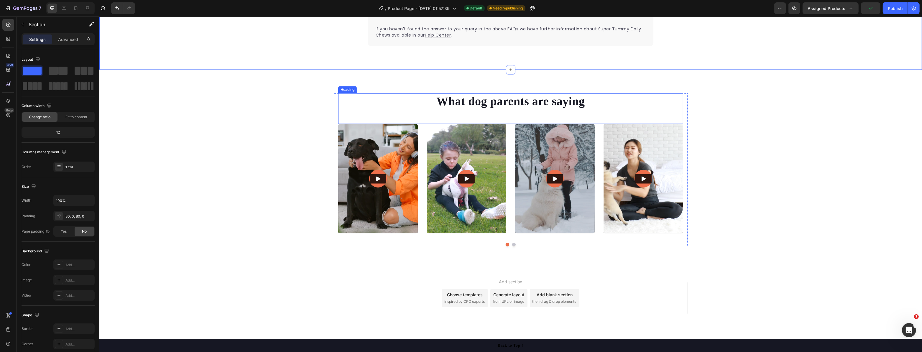
click at [447, 96] on h2 "What dog parents are saying" at bounding box center [510, 101] width 345 height 17
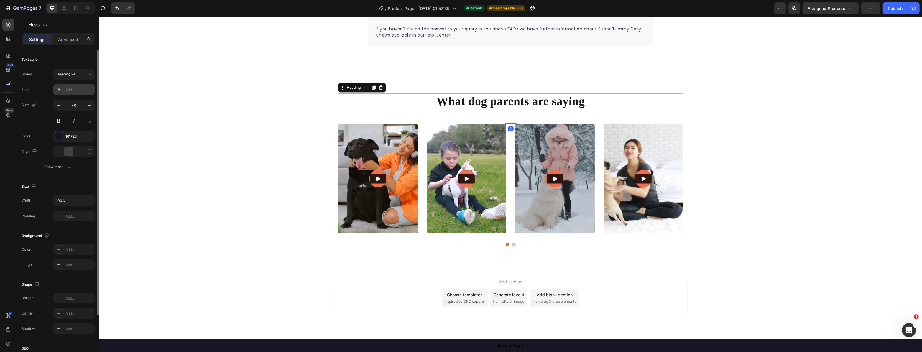
click at [83, 91] on div "Add..." at bounding box center [79, 89] width 28 height 5
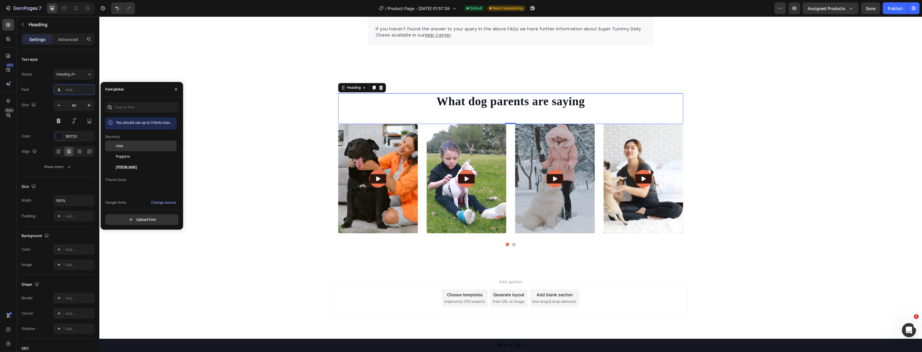
click at [135, 184] on div "Inter" at bounding box center [140, 189] width 71 height 11
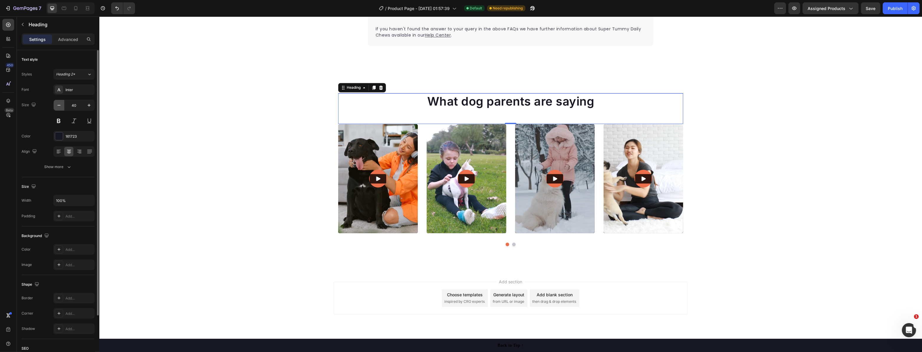
click at [58, 106] on icon "button" at bounding box center [59, 105] width 6 height 6
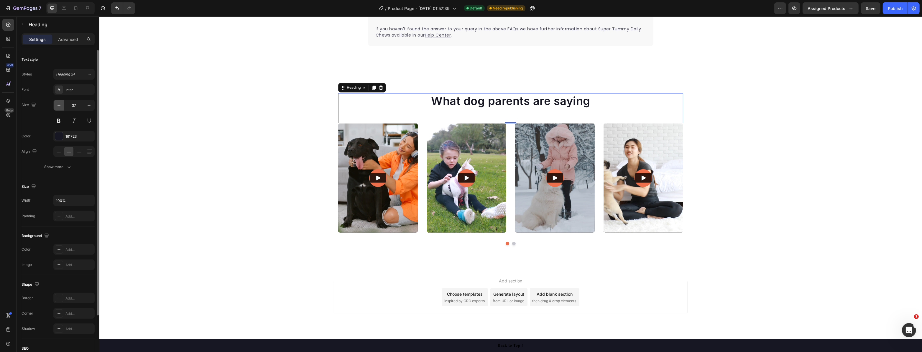
click at [58, 106] on icon "button" at bounding box center [59, 105] width 6 height 6
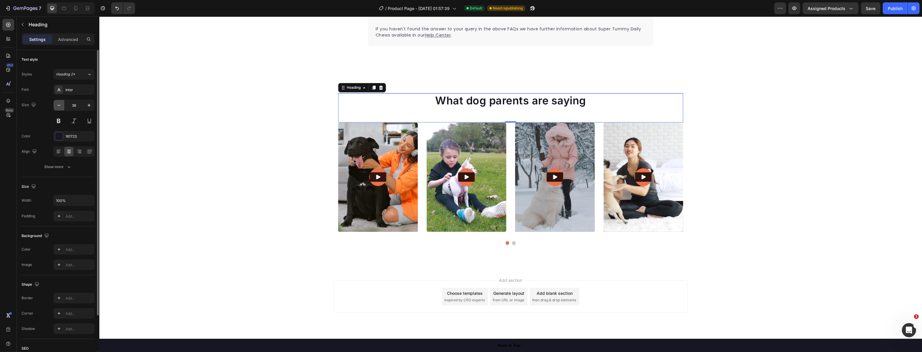
click at [58, 106] on icon "button" at bounding box center [59, 105] width 6 height 6
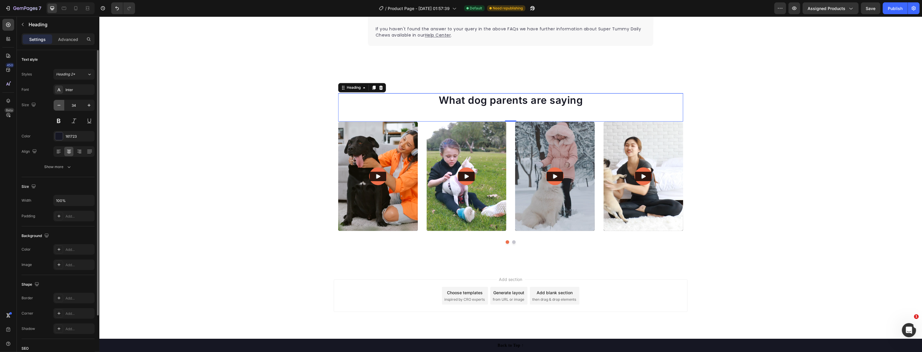
click at [58, 106] on icon "button" at bounding box center [59, 105] width 6 height 6
type input "32"
click at [67, 168] on icon "button" at bounding box center [69, 167] width 6 height 6
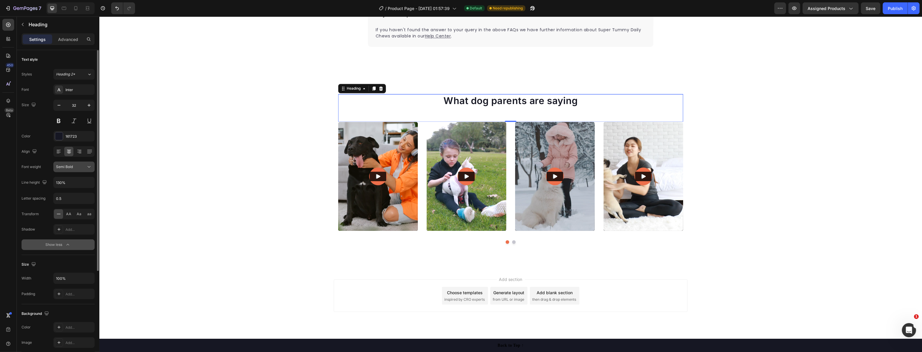
click at [77, 166] on div "Semi Bold" at bounding box center [71, 166] width 30 height 5
click at [68, 221] on div "Black" at bounding box center [67, 225] width 46 height 11
click at [221, 206] on div "What dog parents are saying Heading 0 Video Video Video Video Video Carousel Row" at bounding box center [510, 171] width 823 height 154
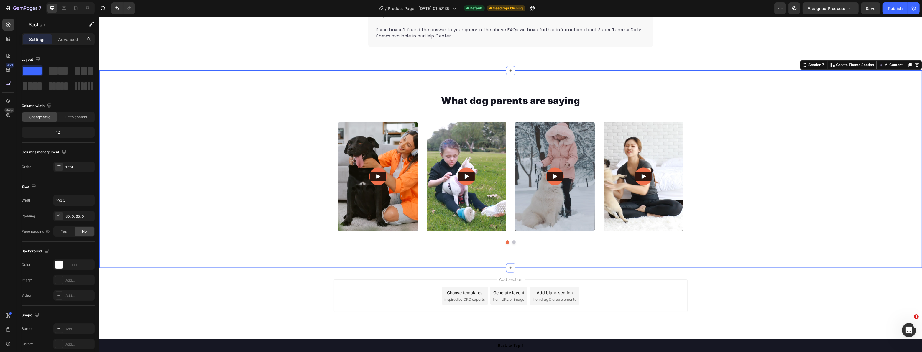
click at [249, 182] on div "What dog parents are saying Heading Video Video Video Video Video Carousel Row" at bounding box center [510, 171] width 823 height 154
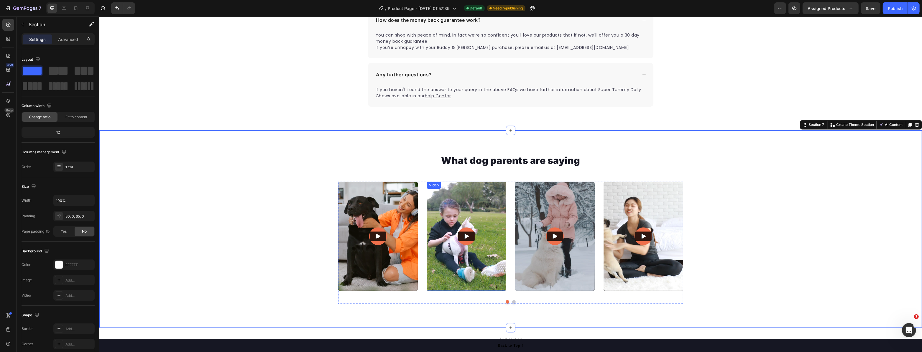
scroll to position [1688, 0]
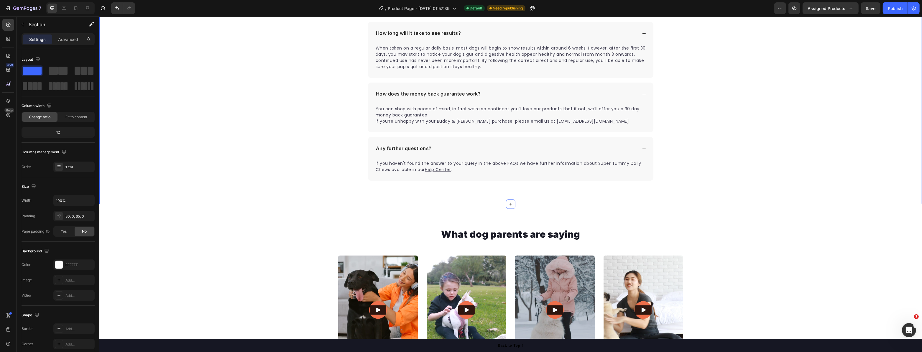
click at [300, 175] on div "Frequently Asked Questions Heading Can Petpure plate be used on a regular basis…" at bounding box center [510, 16] width 823 height 328
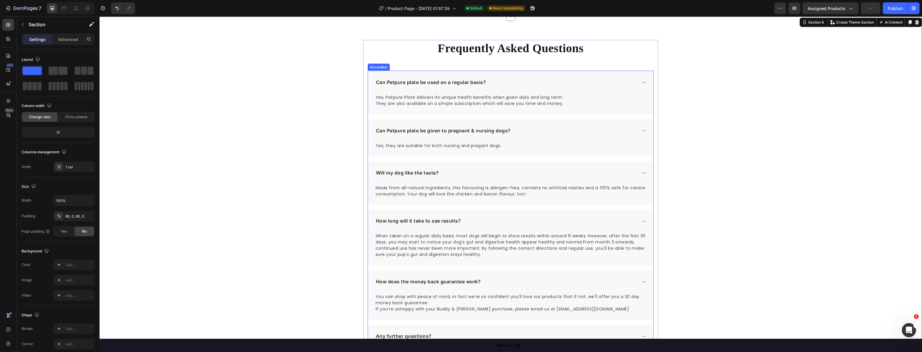
scroll to position [1392, 0]
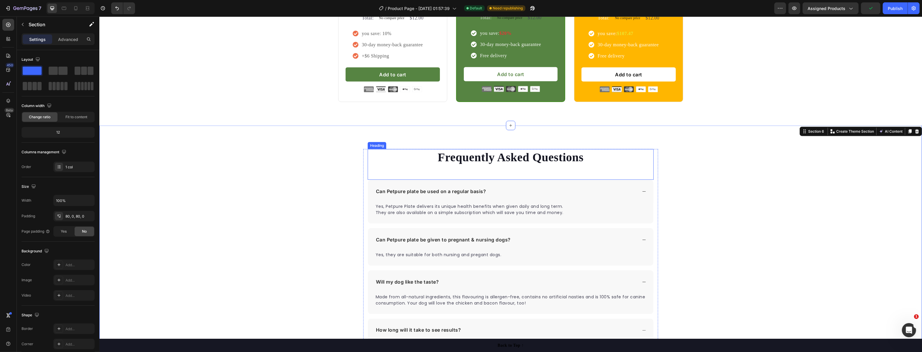
click at [473, 163] on p "Frequently Asked Questions" at bounding box center [510, 157] width 285 height 15
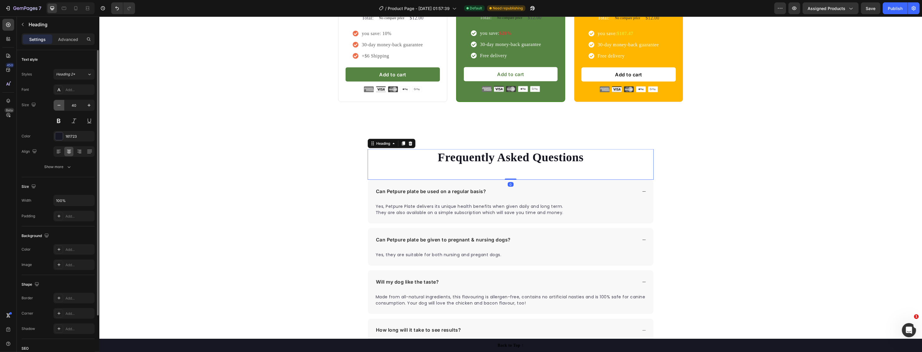
click at [57, 109] on button "button" at bounding box center [59, 105] width 11 height 11
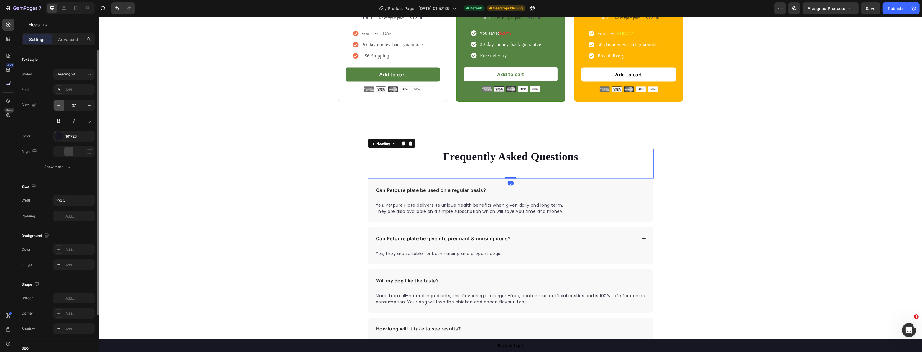
click at [58, 109] on button "button" at bounding box center [59, 105] width 11 height 11
click at [59, 109] on button "button" at bounding box center [59, 105] width 11 height 11
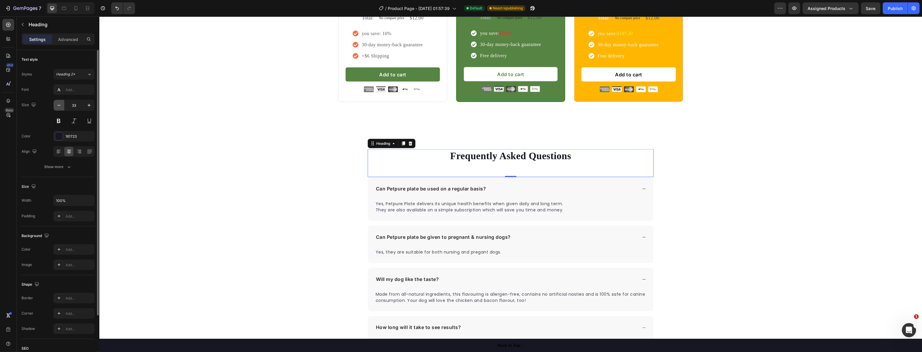
type input "32"
click at [76, 95] on div "Font Add... Size 32 Color 161723 Align Show more" at bounding box center [58, 128] width 73 height 88
click at [72, 91] on div "Add..." at bounding box center [79, 89] width 28 height 5
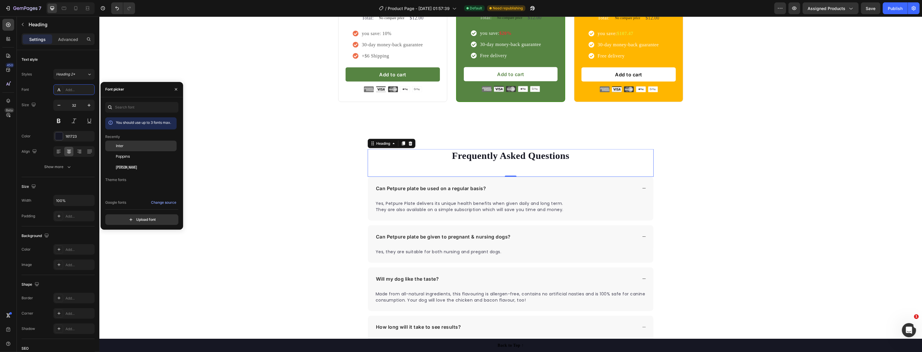
click at [132, 184] on div "Inter" at bounding box center [140, 189] width 71 height 11
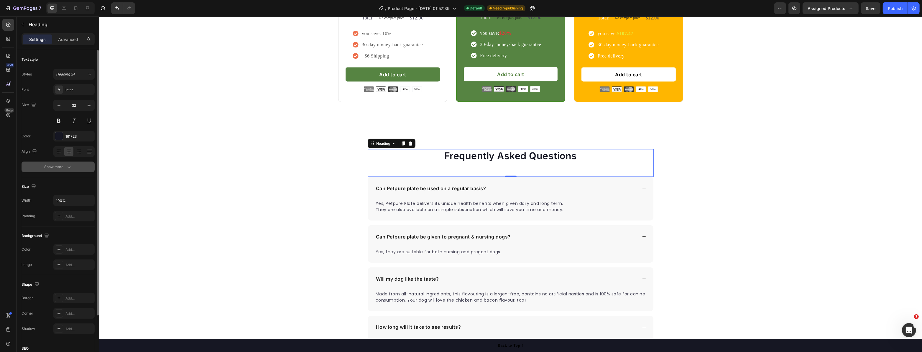
click at [63, 168] on div "Show more" at bounding box center [58, 167] width 27 height 6
click at [74, 171] on button "Semi Bold" at bounding box center [73, 167] width 41 height 11
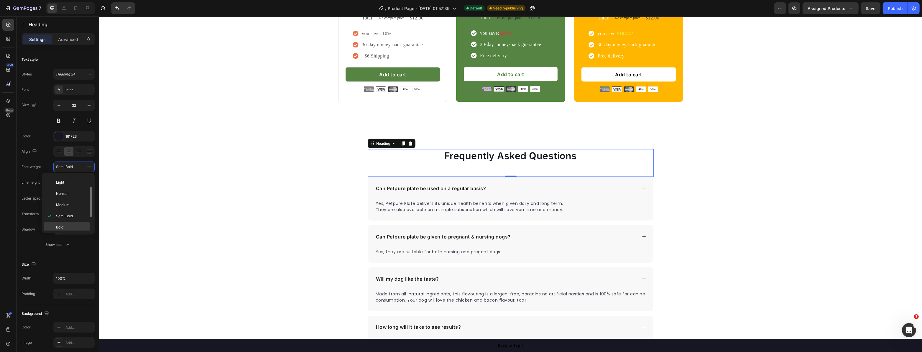
scroll to position [45, 0]
drag, startPoint x: 70, startPoint y: 219, endPoint x: 71, endPoint y: 225, distance: 5.9
click at [71, 225] on div "Thin Extra Light Light Normal Medium Semi Bold Bold Extra Bold Black" at bounding box center [68, 202] width 48 height 55
click at [71, 225] on p "Black" at bounding box center [71, 225] width 31 height 5
click at [222, 219] on div "Frequently Asked Questions Heading 0 Can Petpure plate be used on a regular bas…" at bounding box center [510, 312] width 823 height 326
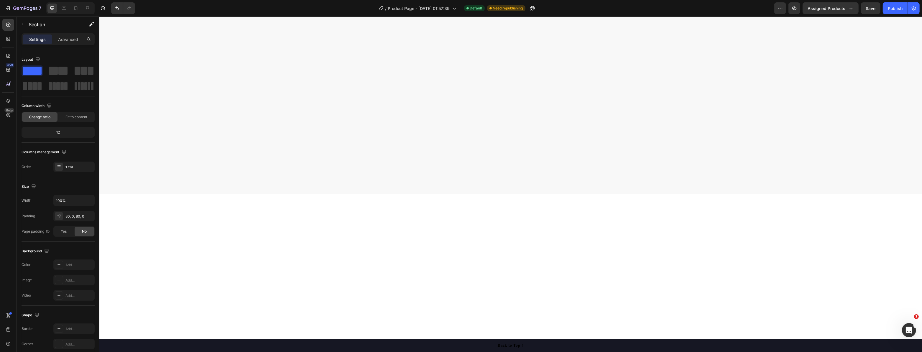
scroll to position [0, 0]
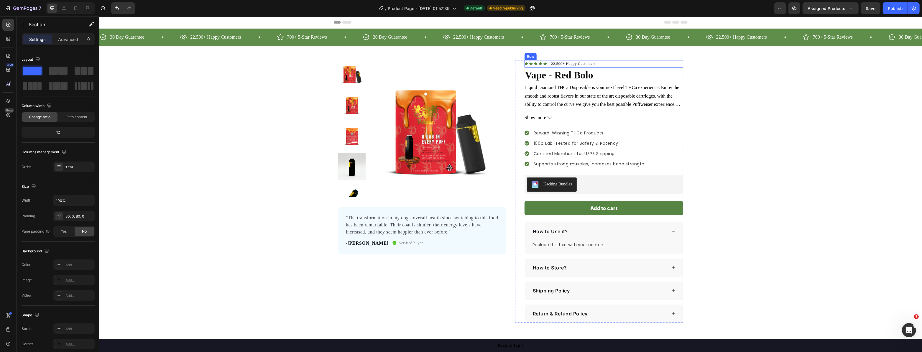
click at [609, 65] on div "Icon Icon Icon Icon Icon Icon List Hoz 22,500+ Happy Customers Text block Row" at bounding box center [603, 64] width 159 height 8
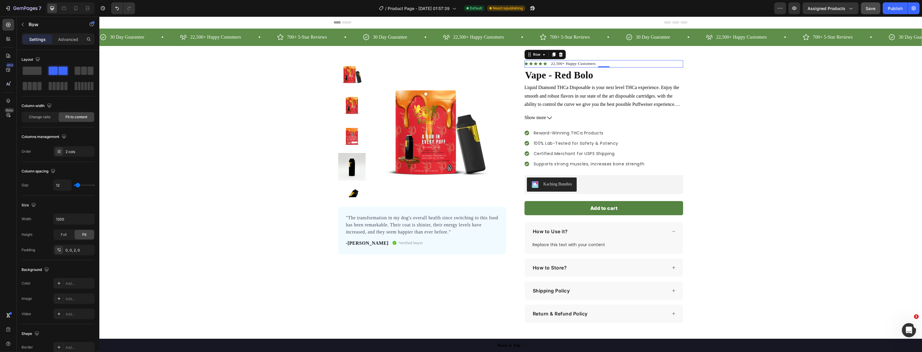
click at [876, 14] on button "Save" at bounding box center [870, 8] width 19 height 12
click at [896, 13] on button "Publish" at bounding box center [895, 8] width 25 height 12
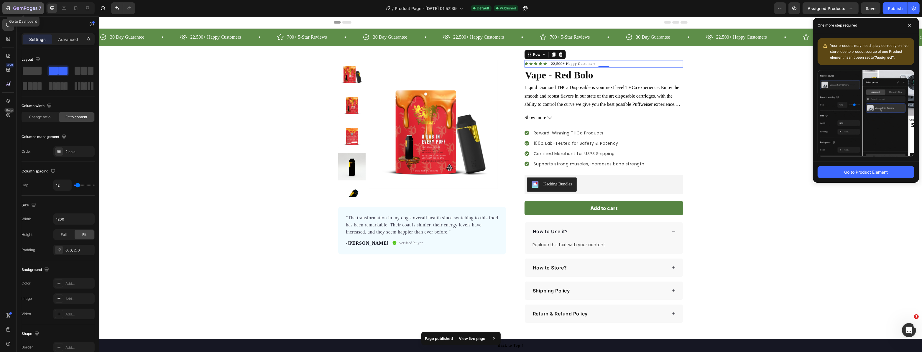
click at [11, 9] on icon "button" at bounding box center [8, 8] width 6 height 6
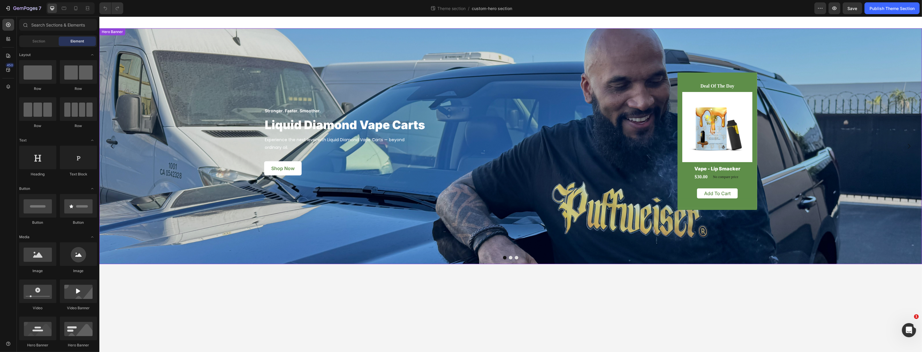
click at [217, 229] on div "Stronger. Faster. Smoother. Text block Liquid Diamond Vape Carts Heading Experi…" at bounding box center [510, 141] width 823 height 226
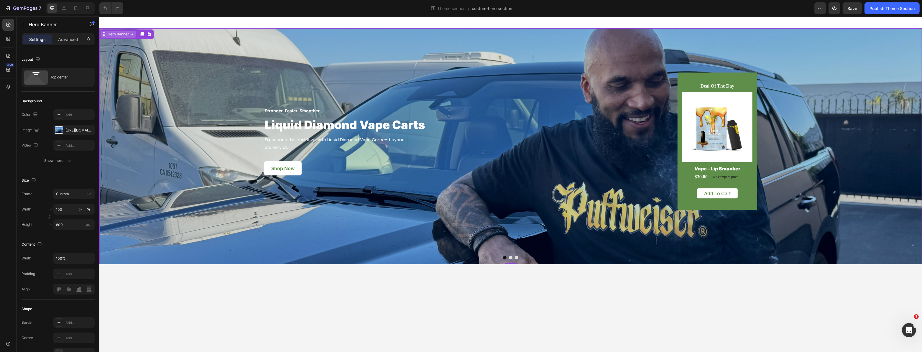
click at [108, 34] on div "Hero Banner" at bounding box center [118, 34] width 24 height 5
click at [109, 45] on div "Carousel" at bounding box center [109, 45] width 17 height 4
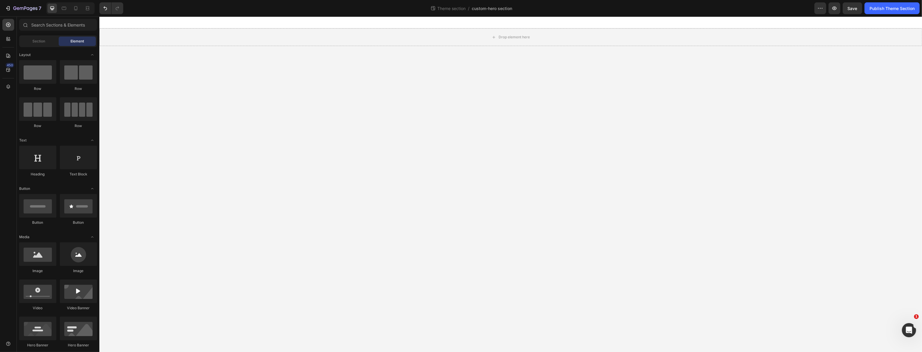
drag, startPoint x: 164, startPoint y: 88, endPoint x: 218, endPoint y: 17, distance: 89.6
click at [164, 88] on body "Drop element here Root Drag & drop element from sidebar or Explore Library Add …" at bounding box center [510, 185] width 823 height 336
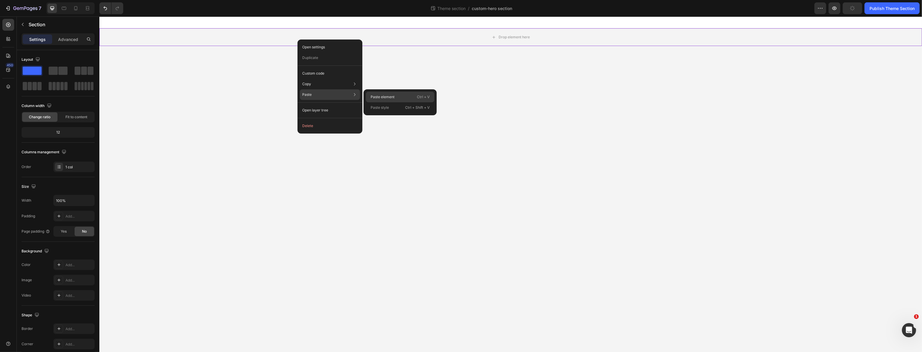
click at [380, 98] on p "Paste element" at bounding box center [383, 96] width 24 height 5
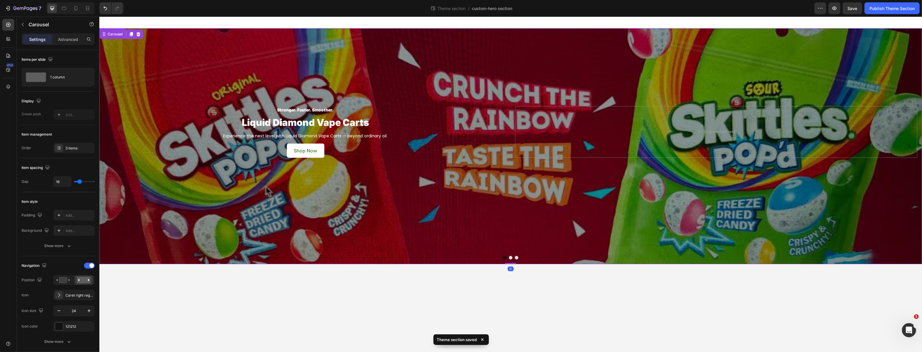
click at [211, 208] on div "Overlay" at bounding box center [510, 146] width 823 height 236
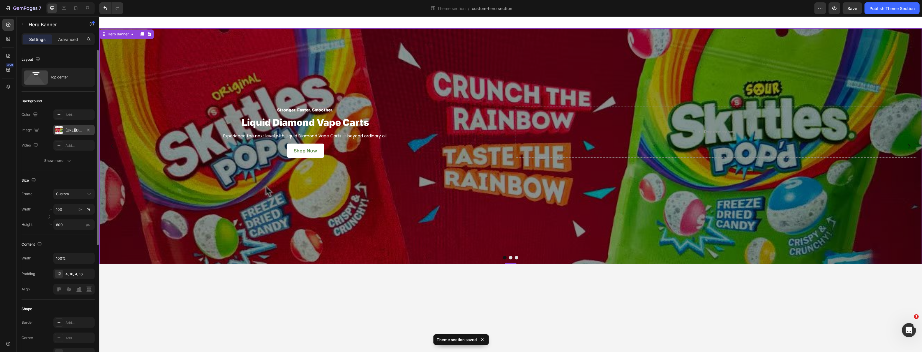
click at [60, 129] on div at bounding box center [59, 130] width 8 height 8
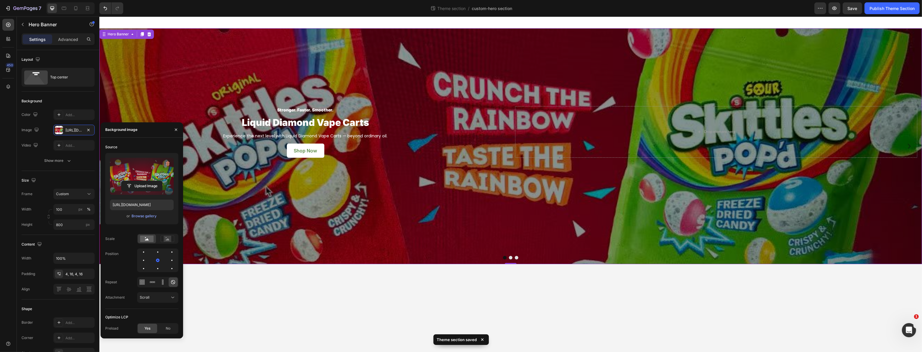
click at [158, 192] on label at bounding box center [142, 176] width 64 height 37
click at [158, 191] on input "file" at bounding box center [141, 186] width 41 height 10
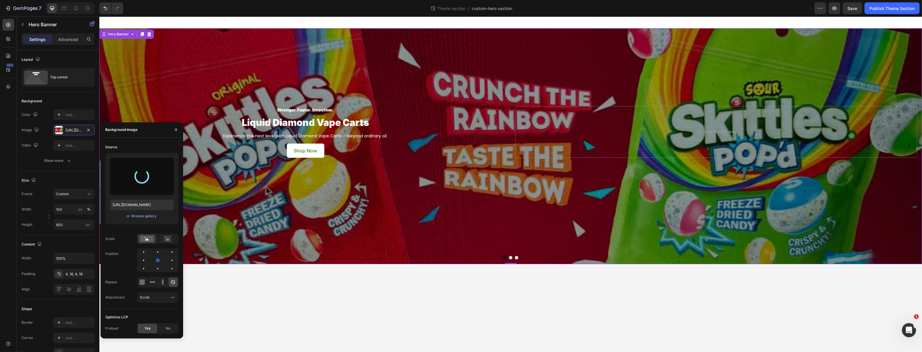
type input "https://cdn.shopify.com/s/files/1/0679/0932/0839/files/gempages_580835598424605…"
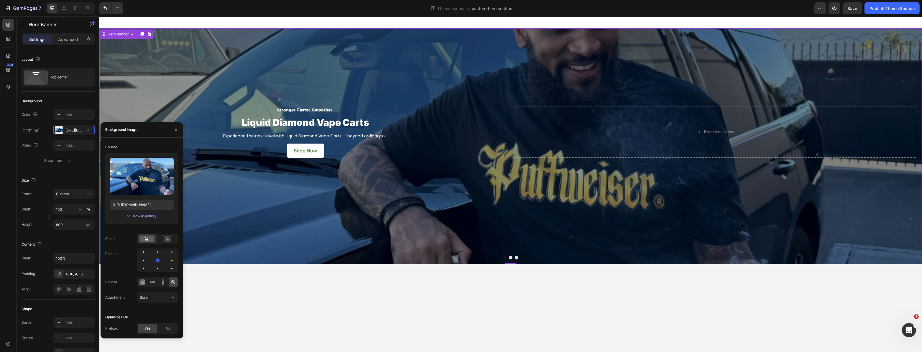
click at [293, 307] on body "Stronger. Faster. Smoother. Text block Liquid Diamond Vape Carts Heading Experi…" at bounding box center [510, 185] width 823 height 336
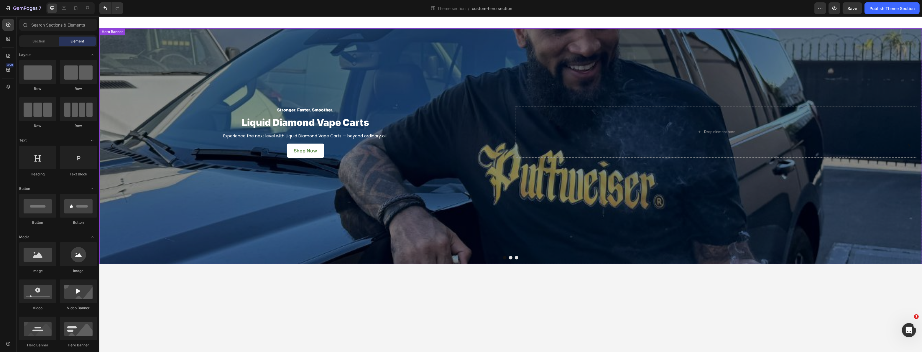
click at [287, 242] on div "Overlay" at bounding box center [510, 146] width 823 height 236
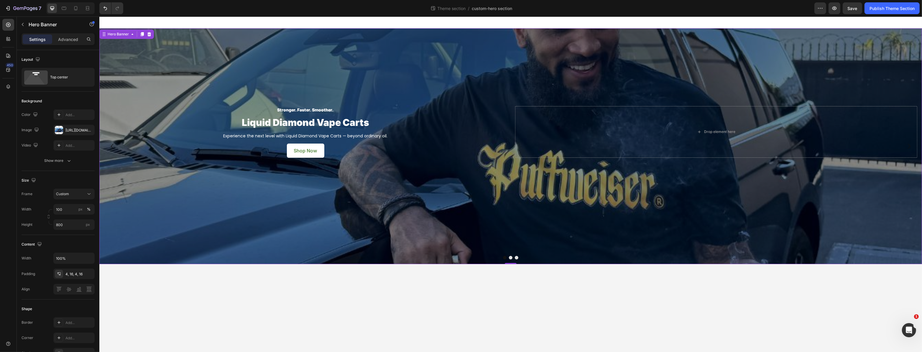
click at [287, 242] on div "Overlay" at bounding box center [510, 146] width 823 height 236
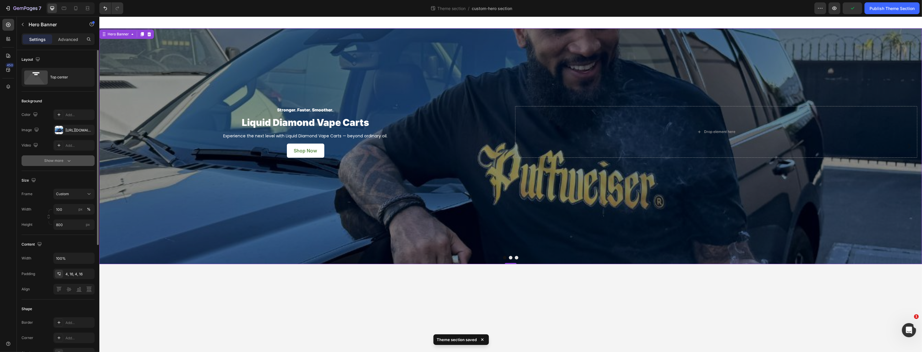
click at [63, 162] on div "Show more" at bounding box center [58, 161] width 27 height 6
click at [65, 161] on div "000000" at bounding box center [73, 160] width 41 height 11
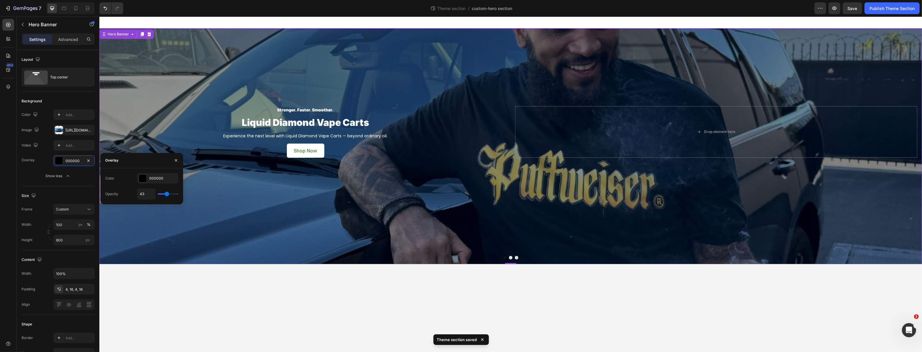
drag, startPoint x: 170, startPoint y: 195, endPoint x: 173, endPoint y: 194, distance: 3.3
click at [173, 194] on div "43" at bounding box center [157, 193] width 41 height 11
type input "53"
type input "55"
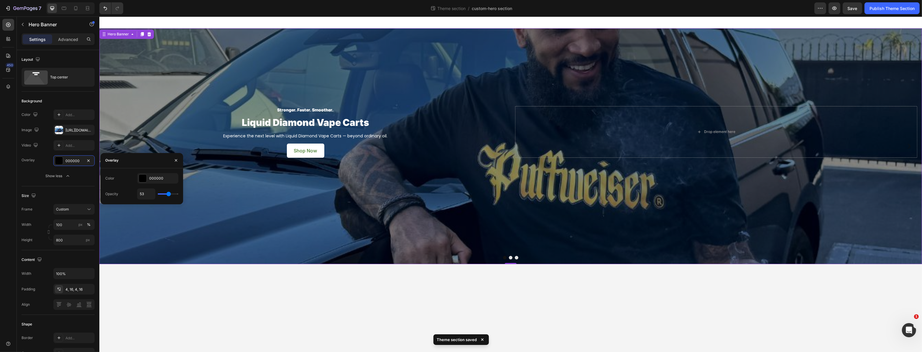
type input "55"
type input "60"
type input "62"
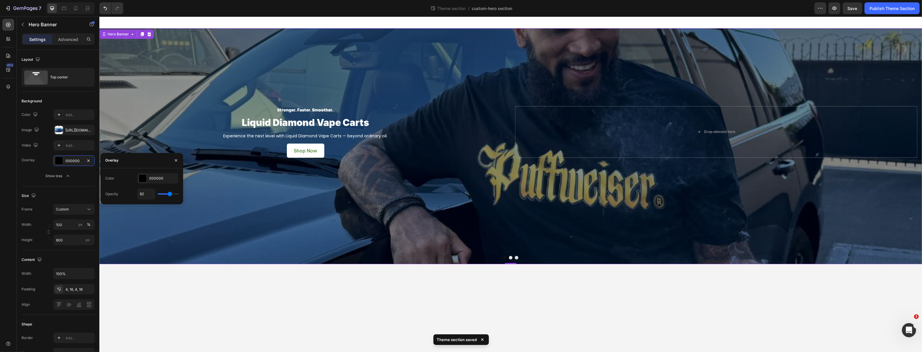
type input "85"
type input "95"
type input "97"
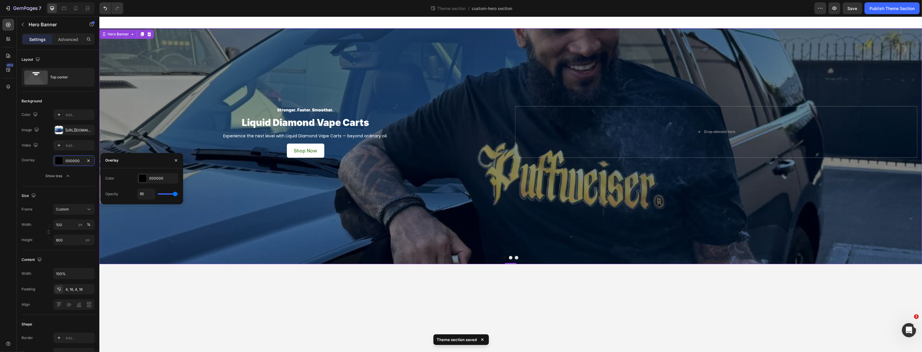
type input "97"
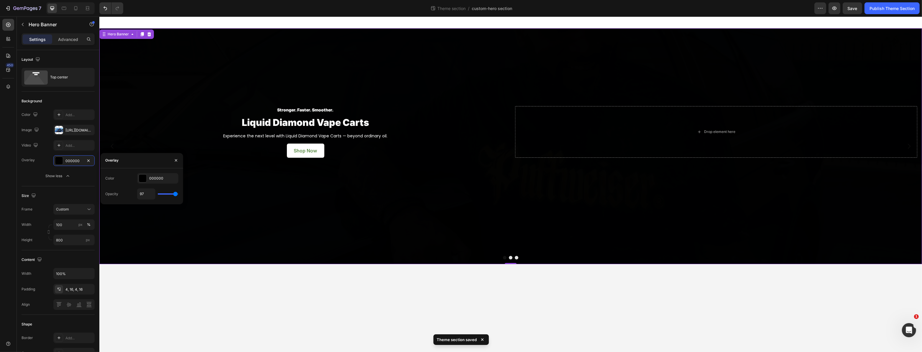
type input "99"
type input "100"
type input "90"
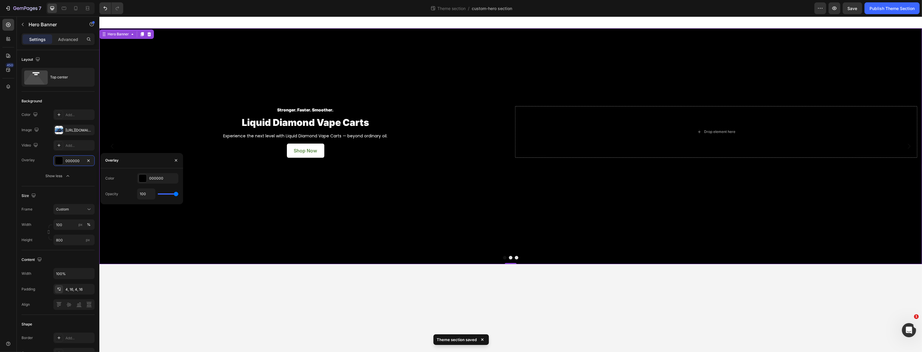
type input "90"
type input "77"
type input "62"
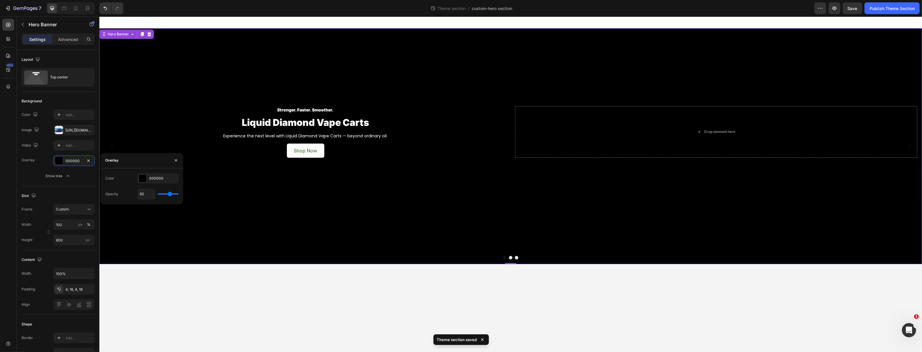
type input "48"
type input "37"
type input "28"
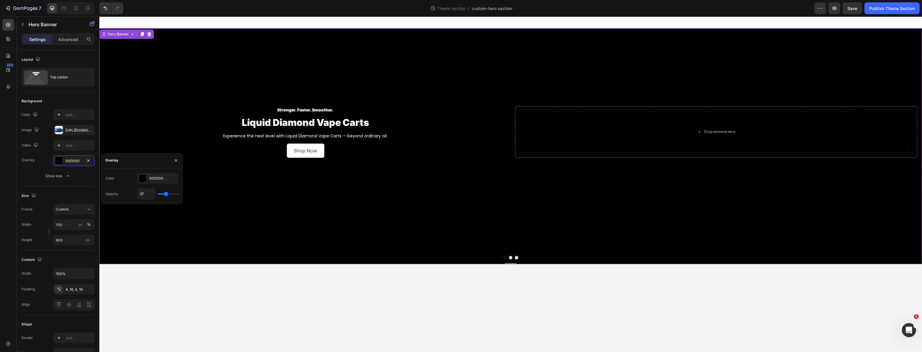
type input "28"
type input "25"
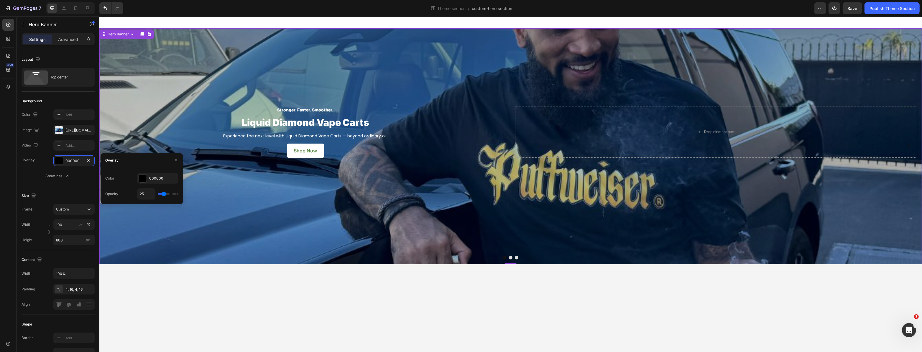
type input "21"
type input "16"
type input "11"
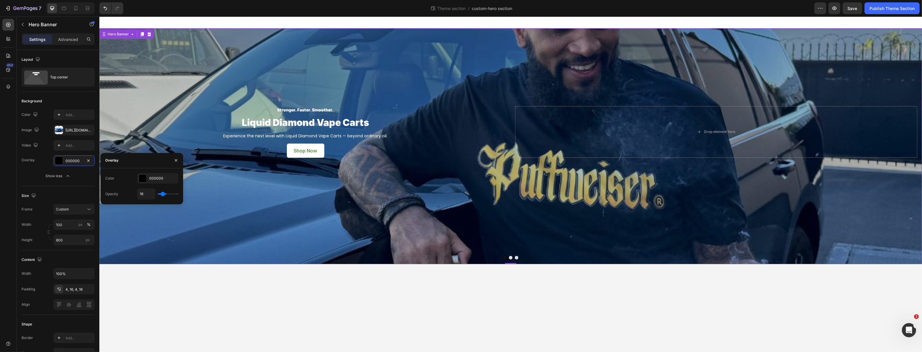
type input "11"
type input "6"
type input "1"
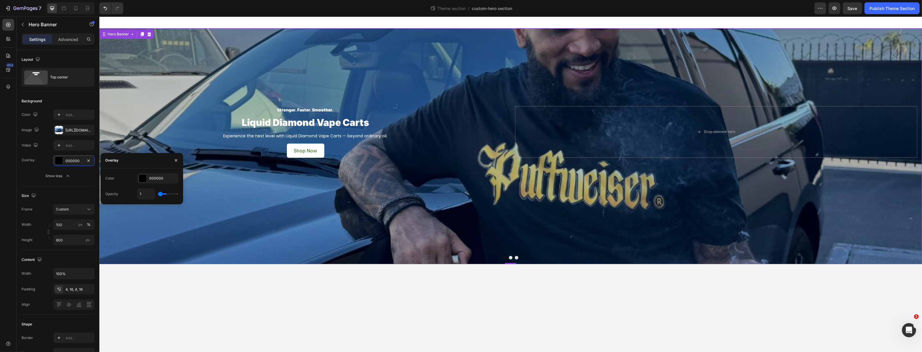
type input "0"
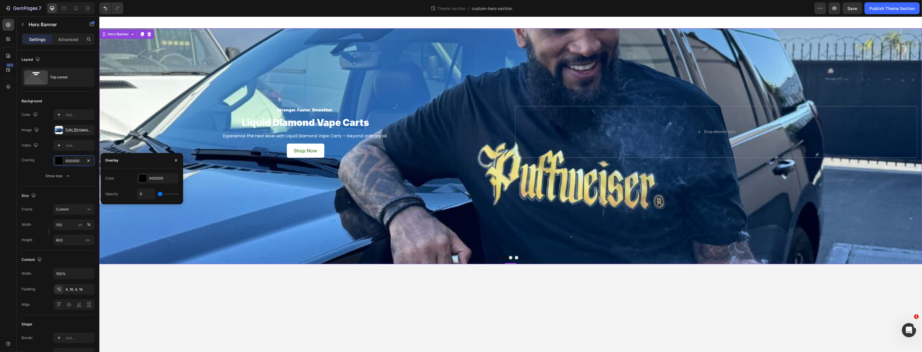
type input "1"
type input "5"
type input "8"
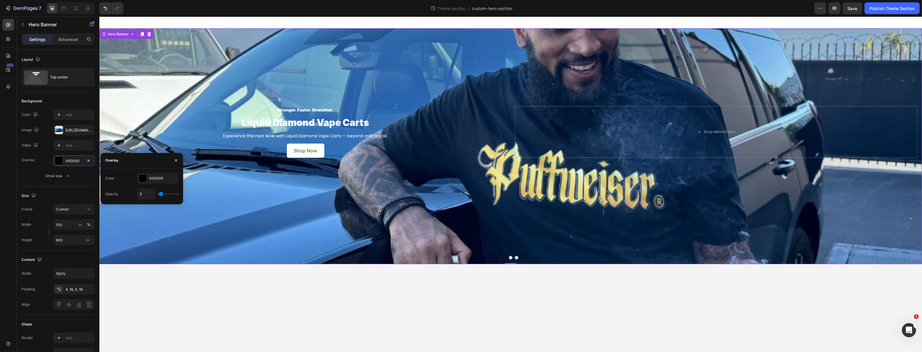
type input "8"
type input "11"
type input "13"
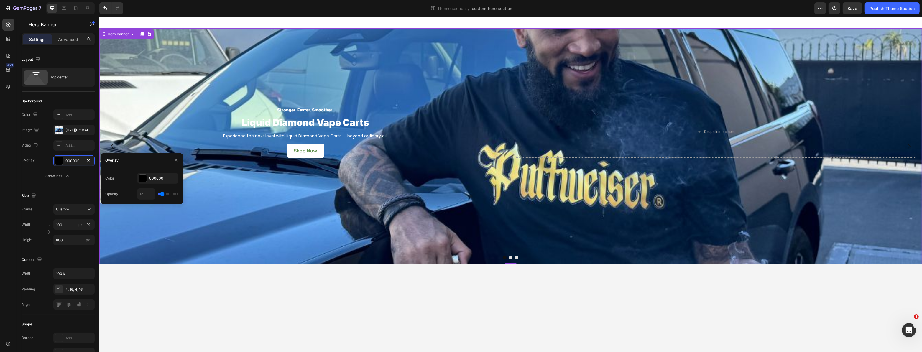
type input "15"
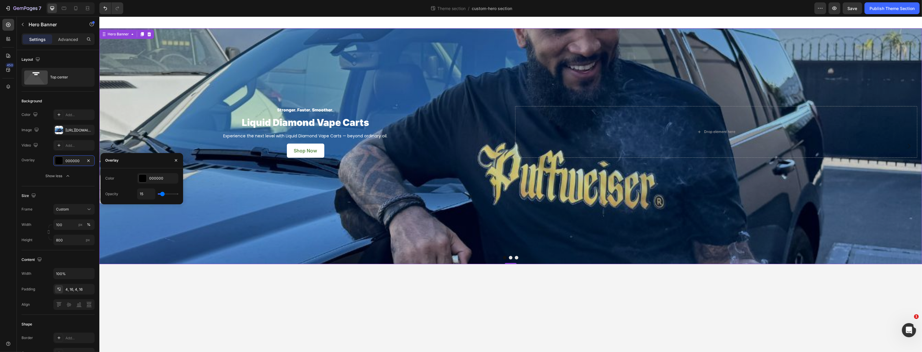
type input "20"
type input "23"
type input "26"
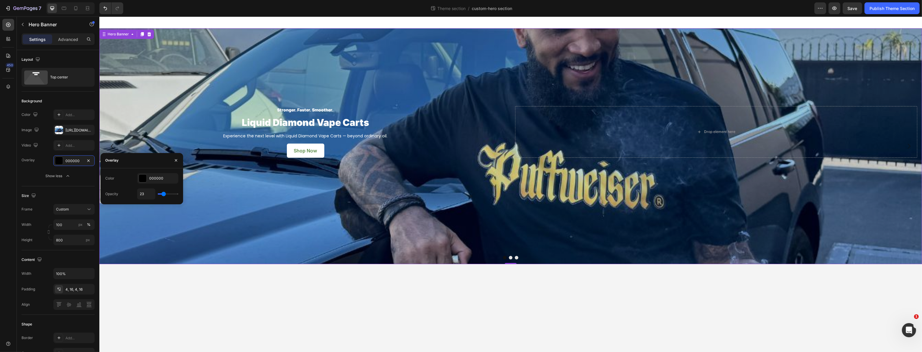
type input "26"
type input "30"
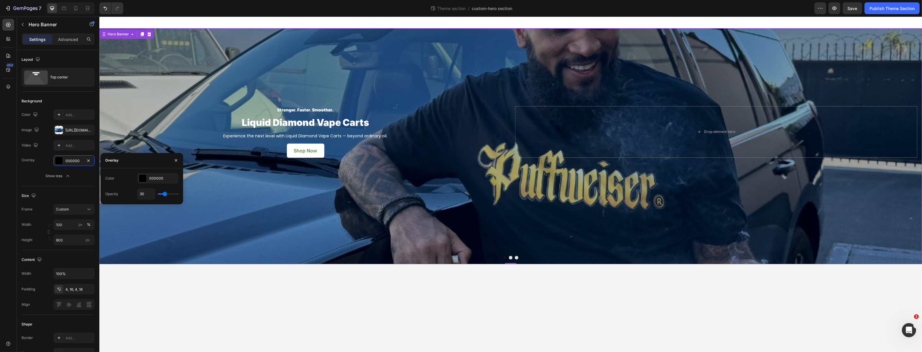
type input "33"
type input "35"
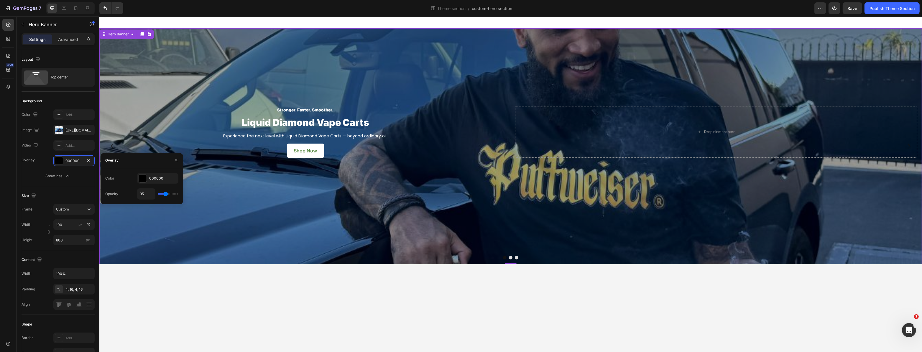
type input "37"
click at [166, 193] on input "range" at bounding box center [168, 193] width 21 height 1
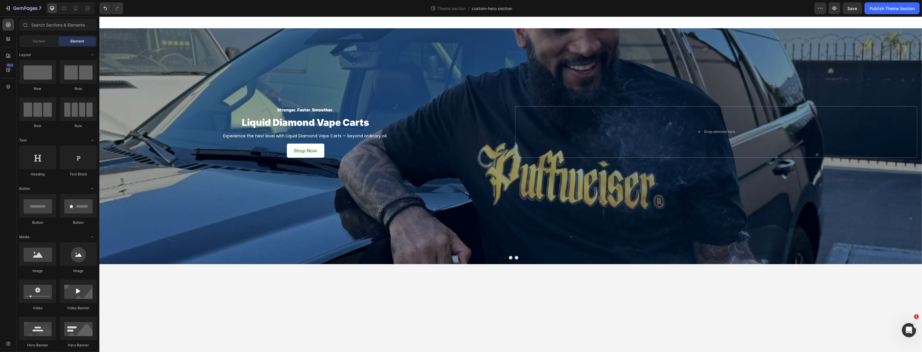
click at [225, 274] on body "Stronger. Faster. Smoother. Text block Liquid Diamond Vape Carts Heading Experi…" at bounding box center [510, 185] width 823 height 336
click at [146, 104] on div "Stronger. Faster. Smoother. Text block Liquid Diamond Vape Carts Heading Experi…" at bounding box center [510, 131] width 813 height 63
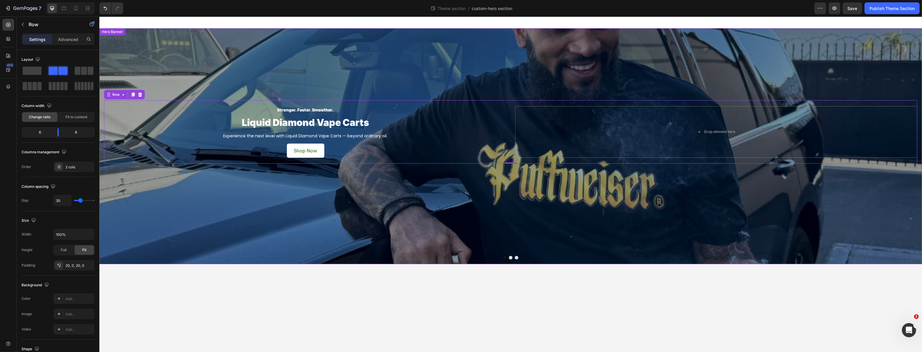
click at [168, 189] on div "Overlay" at bounding box center [510, 146] width 823 height 236
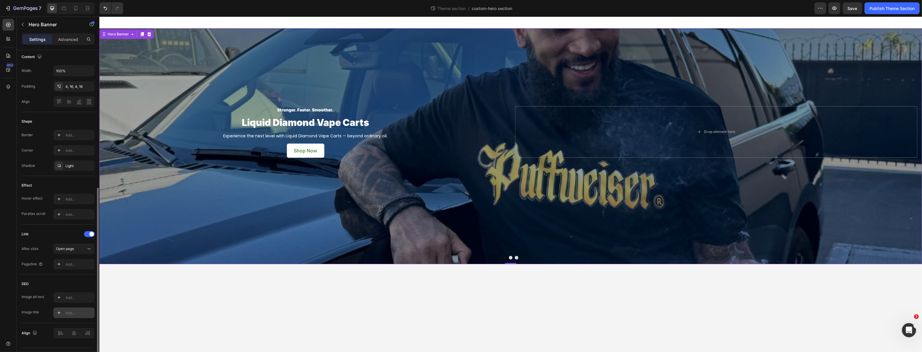
scroll to position [202, 0]
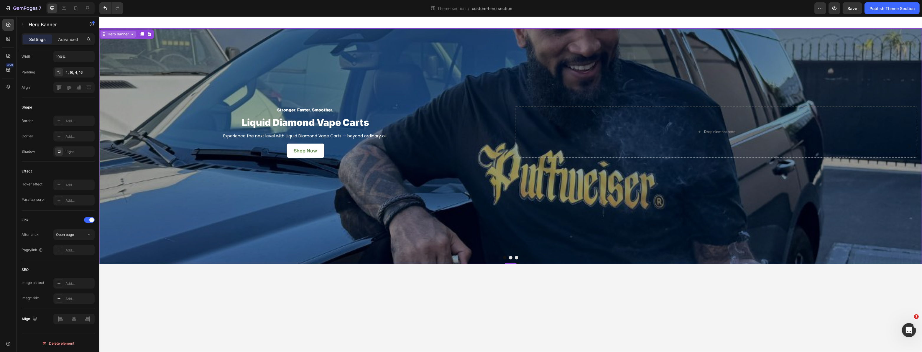
click at [108, 36] on div "Hero Banner" at bounding box center [118, 34] width 24 height 5
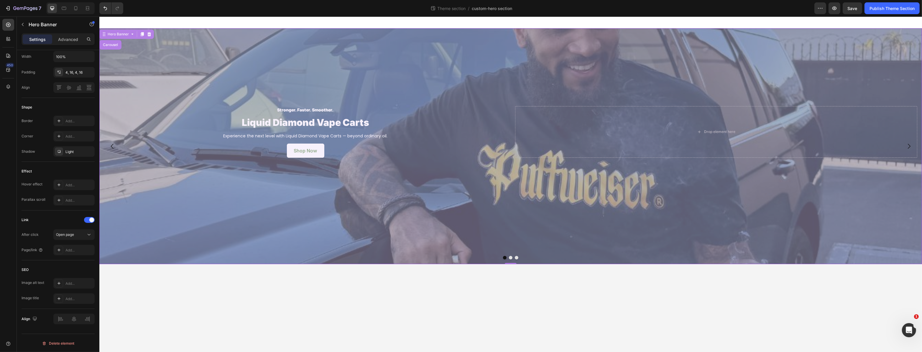
drag, startPoint x: 111, startPoint y: 44, endPoint x: 110, endPoint y: 48, distance: 3.9
click at [111, 44] on div "Carousel" at bounding box center [109, 45] width 17 height 4
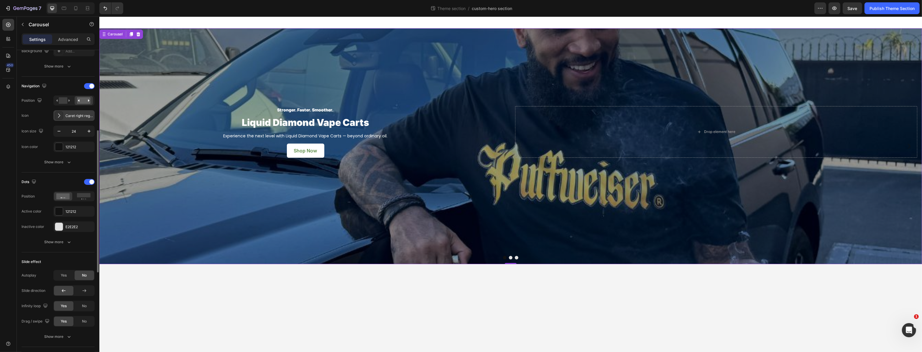
scroll to position [152, 0]
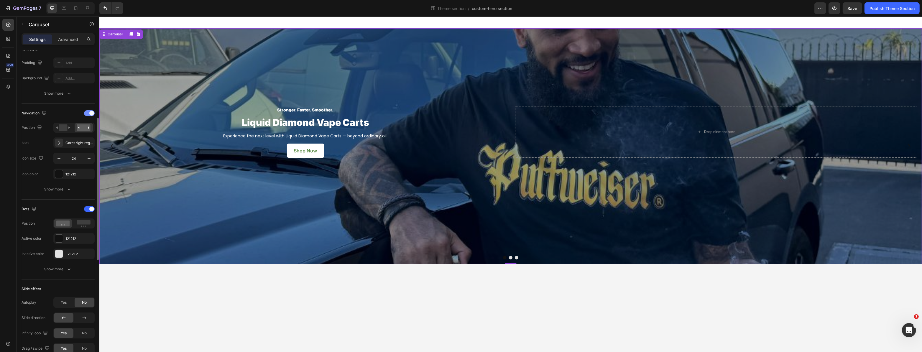
click at [91, 112] on span at bounding box center [91, 113] width 5 height 5
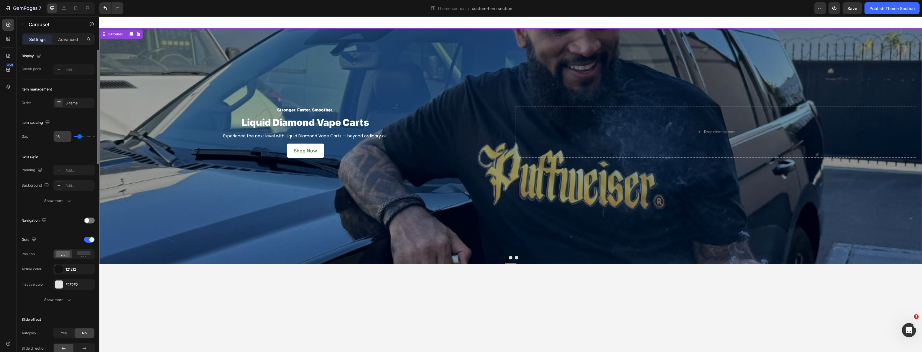
scroll to position [0, 0]
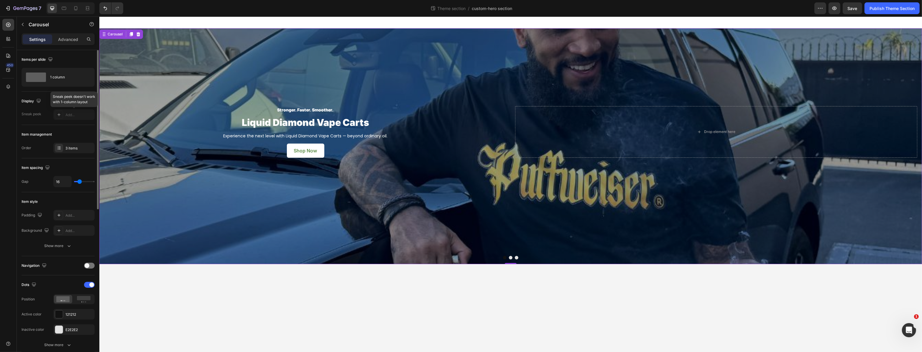
click at [72, 116] on div at bounding box center [73, 114] width 41 height 11
click at [59, 114] on div at bounding box center [73, 114] width 41 height 11
click at [53, 84] on div "1 column" at bounding box center [58, 77] width 73 height 19
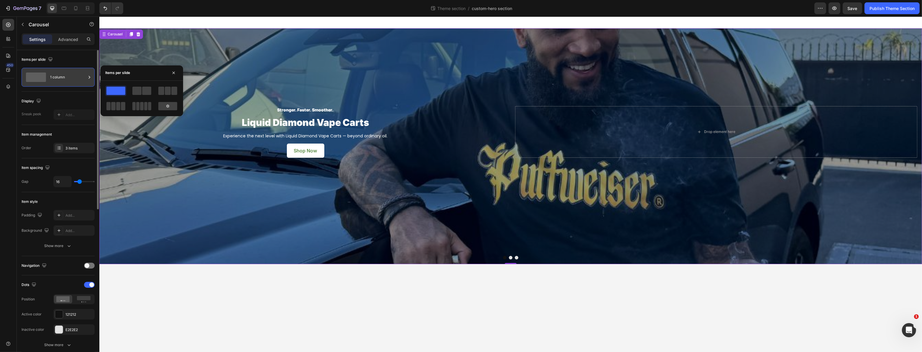
click at [58, 83] on div "1 column" at bounding box center [68, 77] width 36 height 14
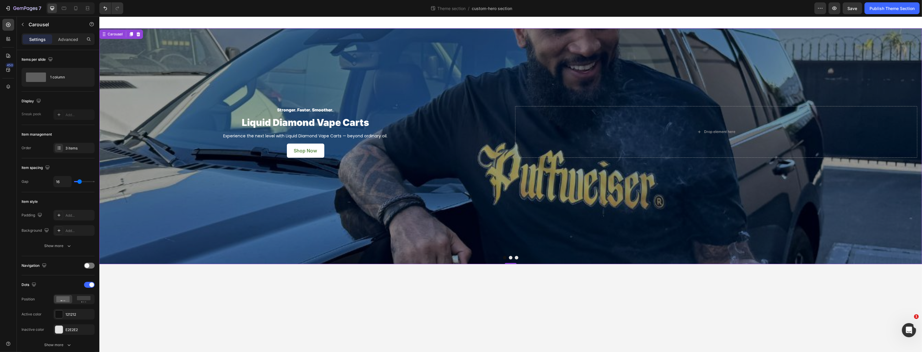
click at [238, 280] on body "Stronger. Faster. Smoother. Text block Liquid Diamond Vape Carts Heading Experi…" at bounding box center [510, 185] width 823 height 336
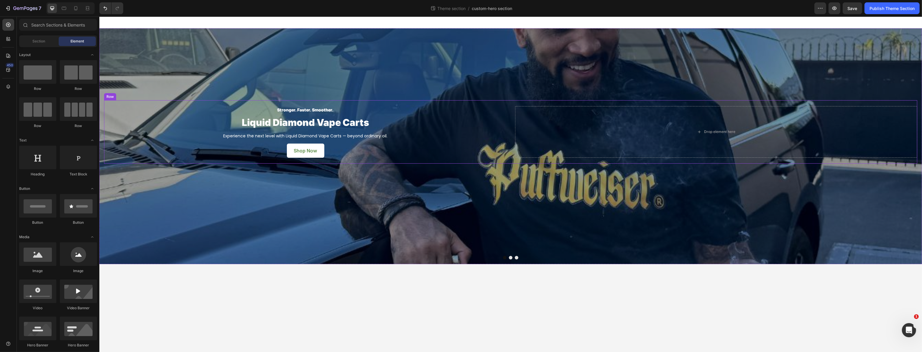
click at [239, 103] on div "Stronger. Faster. Smoother. Text block Liquid Diamond Vape Carts Heading Experi…" at bounding box center [510, 131] width 813 height 63
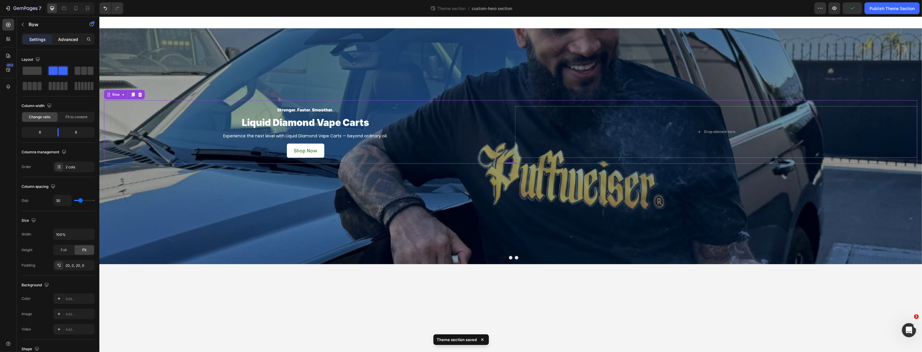
click at [63, 38] on p "Advanced" at bounding box center [68, 39] width 20 height 6
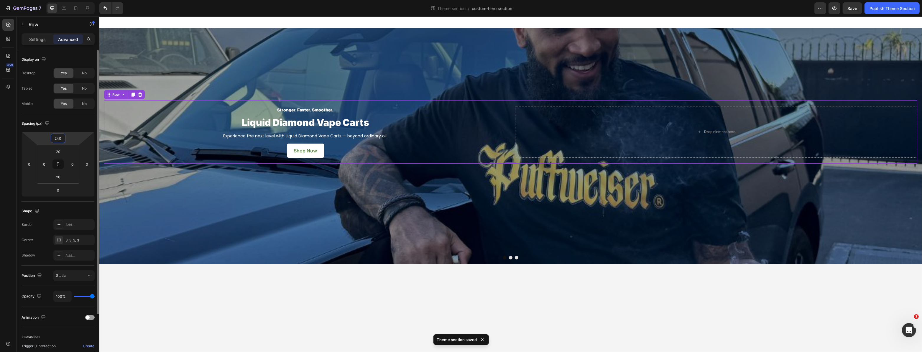
click at [57, 138] on input "240" at bounding box center [58, 138] width 12 height 9
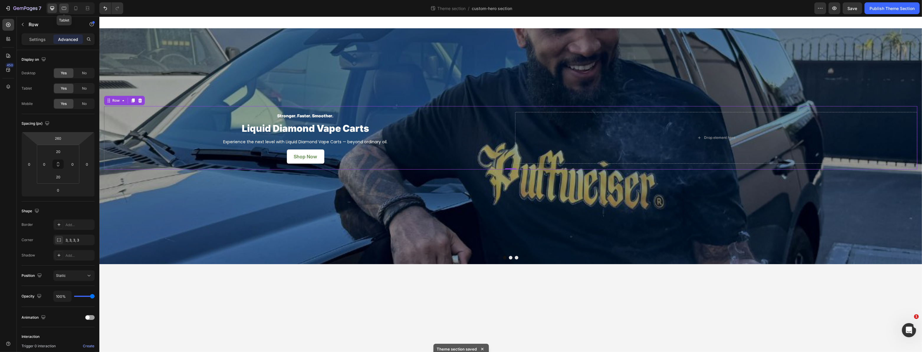
click at [66, 8] on div at bounding box center [63, 8] width 9 height 9
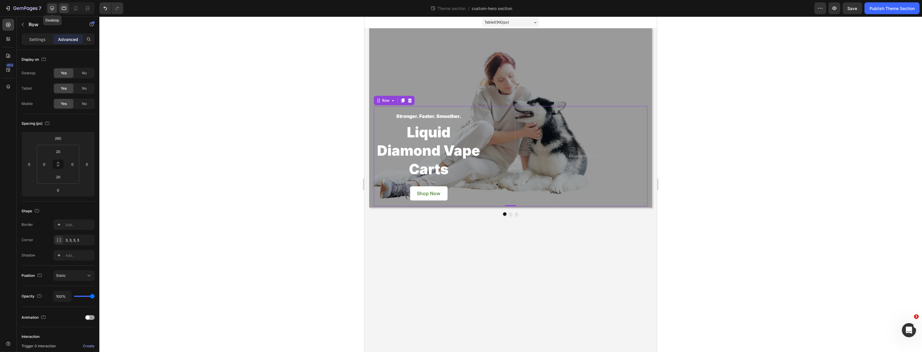
click at [49, 9] on div at bounding box center [51, 8] width 9 height 9
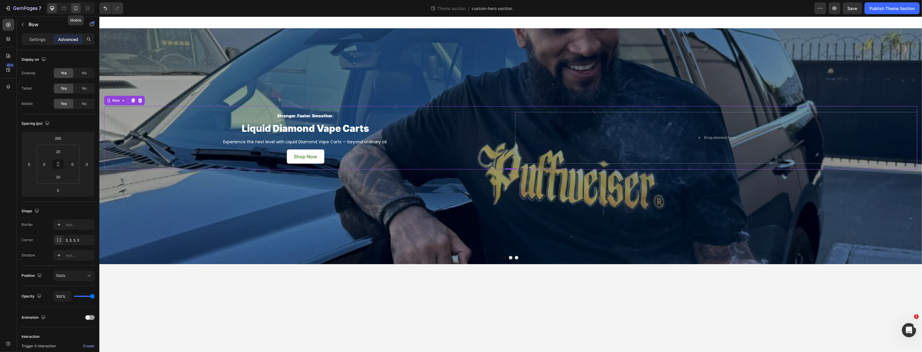
click at [78, 8] on icon at bounding box center [76, 8] width 6 height 6
type input "0"
type input "70"
type input "16"
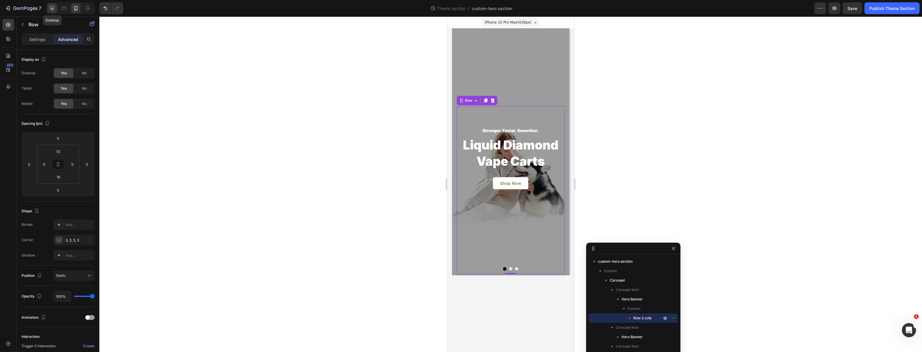
click at [49, 9] on icon at bounding box center [52, 8] width 6 height 6
type input "260"
type input "20"
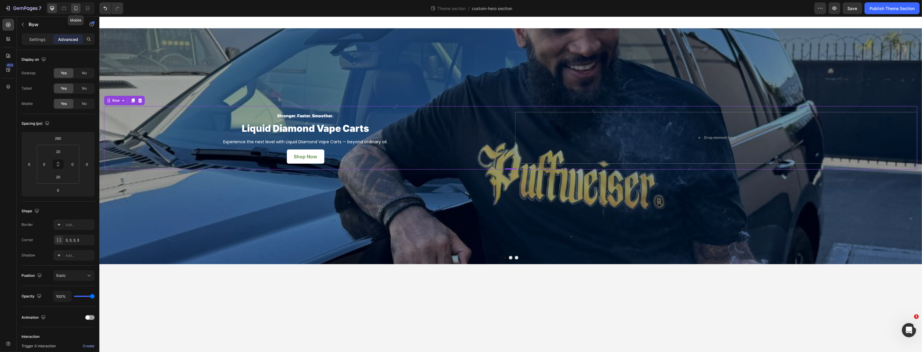
click at [73, 9] on icon at bounding box center [76, 8] width 6 height 6
type input "0"
type input "70"
type input "16"
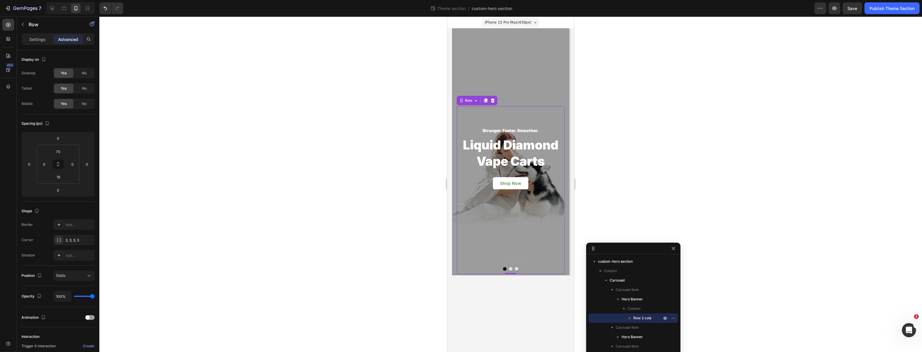
click at [395, 101] on div at bounding box center [510, 185] width 823 height 336
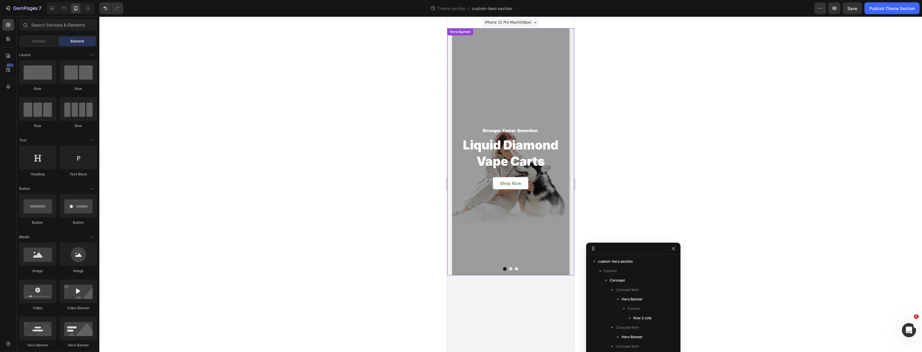
click at [453, 126] on div "Stronger. Faster. Smoother. Text block Liquid Diamond Vape Carts Heading Experi…" at bounding box center [510, 151] width 117 height 247
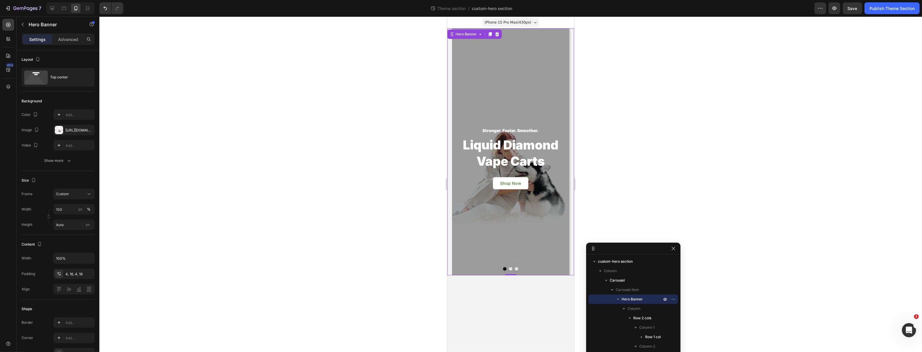
click at [64, 41] on p "Advanced" at bounding box center [68, 39] width 20 height 6
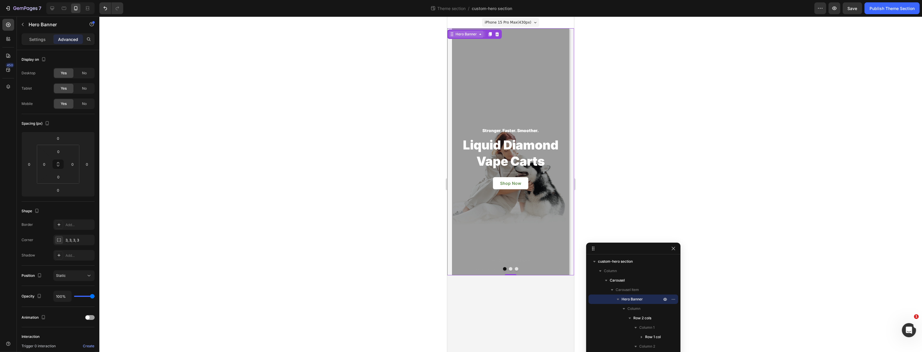
click at [457, 33] on div "Hero Banner" at bounding box center [466, 34] width 24 height 5
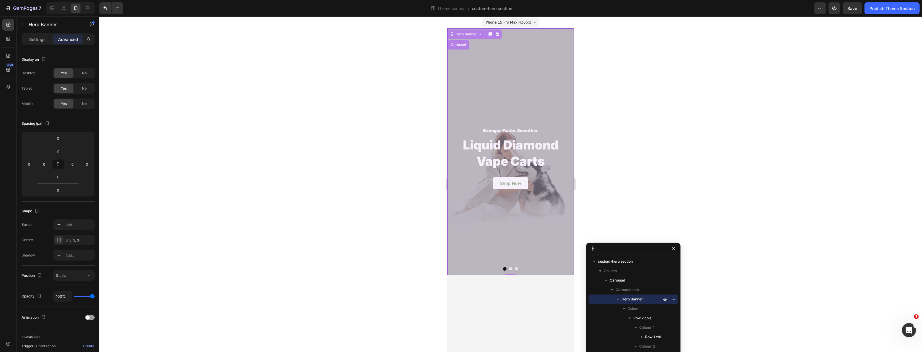
drag, startPoint x: 462, startPoint y: 44, endPoint x: 458, endPoint y: 47, distance: 4.8
click at [462, 44] on div "Carousel" at bounding box center [457, 45] width 17 height 4
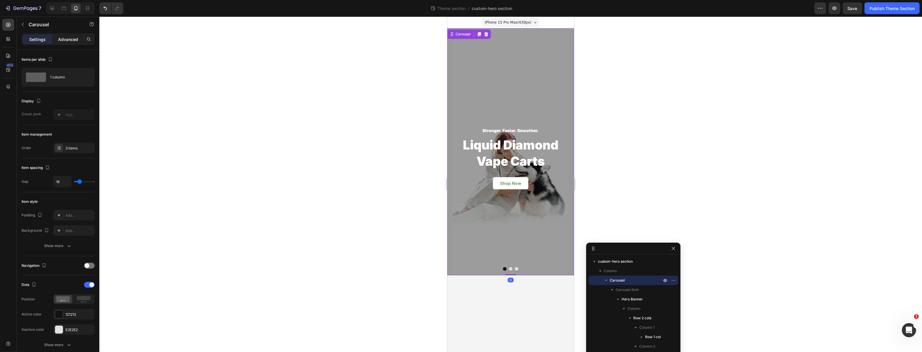
click at [67, 40] on p "Advanced" at bounding box center [68, 39] width 20 height 6
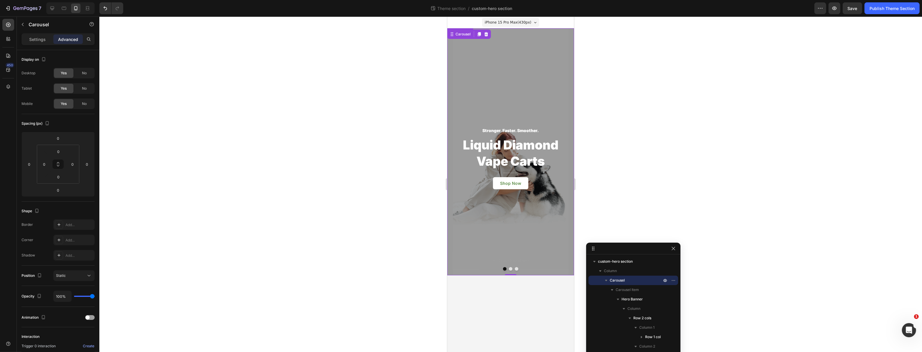
click at [462, 33] on div "Carousel" at bounding box center [462, 34] width 17 height 5
drag, startPoint x: 847, startPoint y: 5, endPoint x: 846, endPoint y: 9, distance: 3.6
click at [848, 5] on button "Save" at bounding box center [852, 8] width 19 height 12
drag, startPoint x: 905, startPoint y: 4, endPoint x: 896, endPoint y: 14, distance: 12.8
click at [904, 4] on button "Publish Theme Section" at bounding box center [891, 8] width 55 height 12
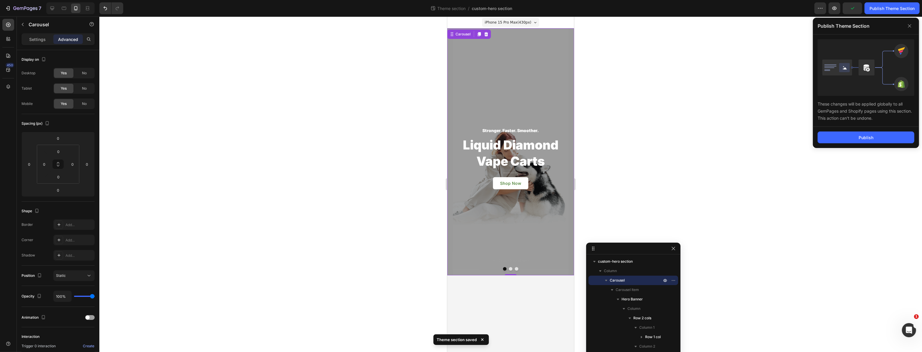
drag, startPoint x: 851, startPoint y: 140, endPoint x: 796, endPoint y: 136, distance: 55.3
click at [851, 139] on button "Publish" at bounding box center [866, 138] width 97 height 12
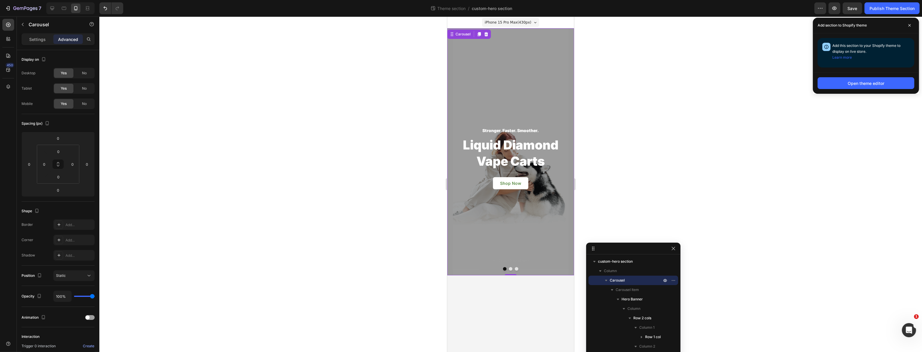
click at [482, 12] on div "Theme section / custom-hero section" at bounding box center [471, 8] width 686 height 12
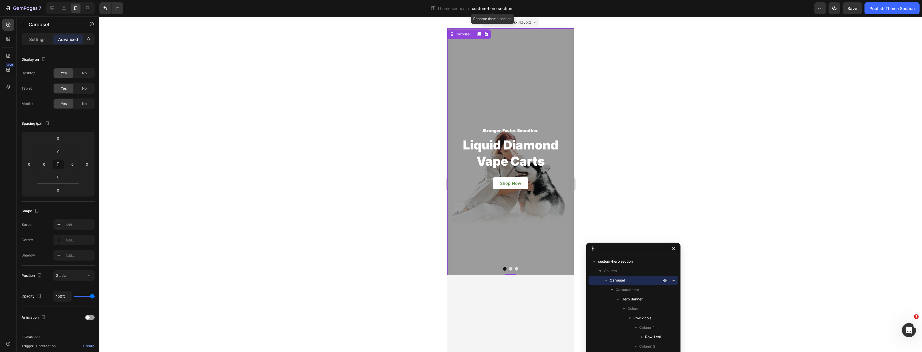
click at [482, 11] on span "custom-hero section" at bounding box center [492, 8] width 40 height 6
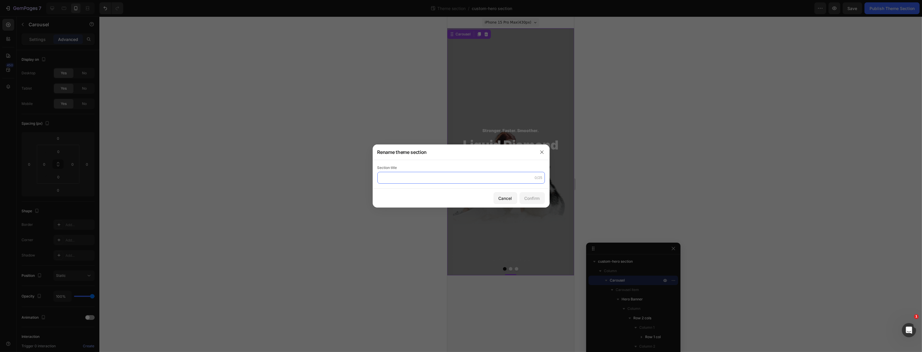
click at [424, 184] on div "Section title 0/25" at bounding box center [461, 174] width 177 height 29
type input "V2 > Hero Section"
click at [540, 200] on button "Confirm" at bounding box center [532, 198] width 25 height 12
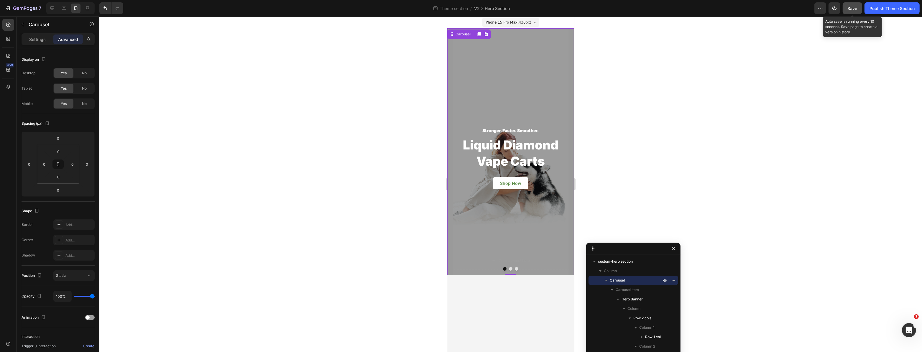
click at [854, 8] on span "Save" at bounding box center [853, 8] width 10 height 5
click at [880, 10] on div "Publish Theme Section" at bounding box center [891, 8] width 45 height 6
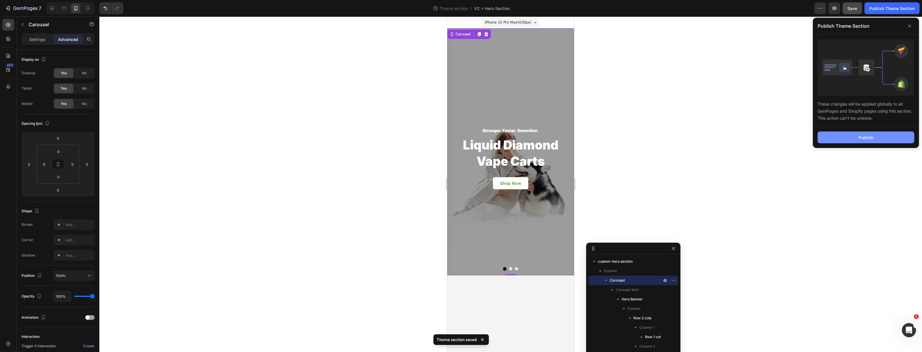
click at [843, 141] on button "Publish" at bounding box center [866, 138] width 97 height 12
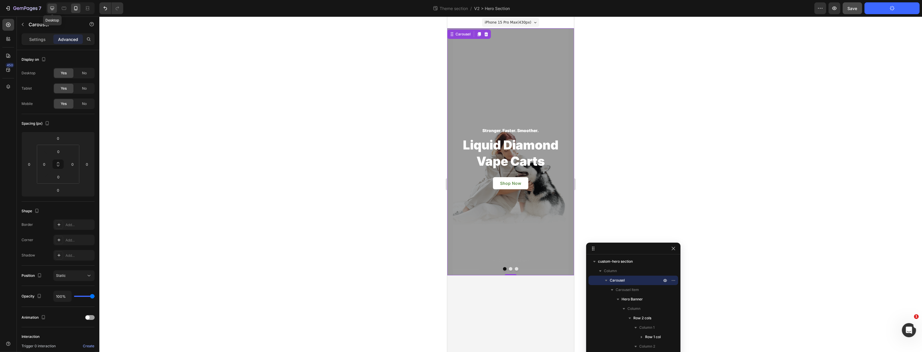
click at [51, 11] on icon at bounding box center [52, 8] width 6 height 6
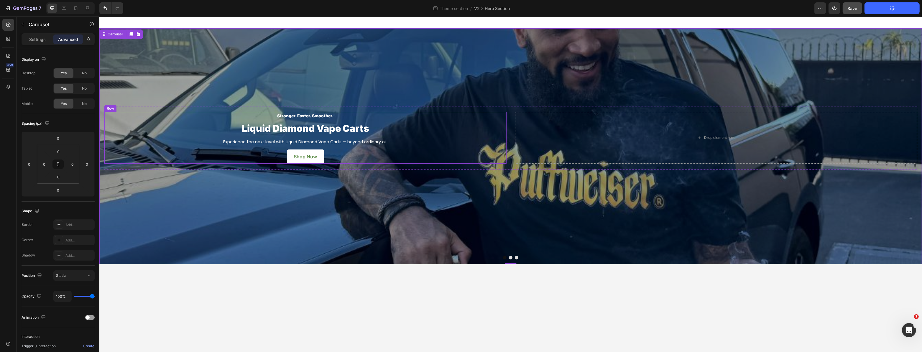
click at [247, 131] on h2 "Liquid Diamond Vape Carts" at bounding box center [305, 129] width 402 height 14
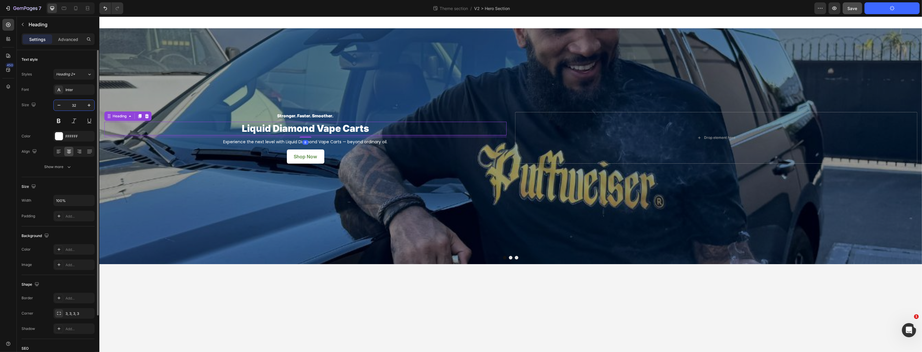
click at [77, 104] on input "32" at bounding box center [73, 105] width 19 height 11
type input "40"
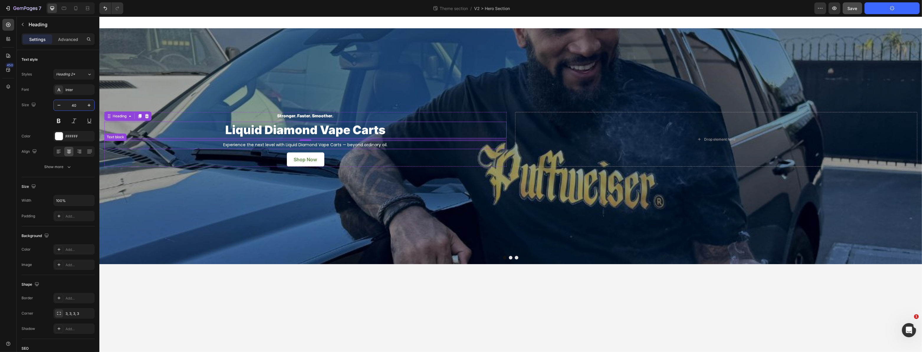
click at [218, 218] on div "Overlay" at bounding box center [510, 146] width 823 height 236
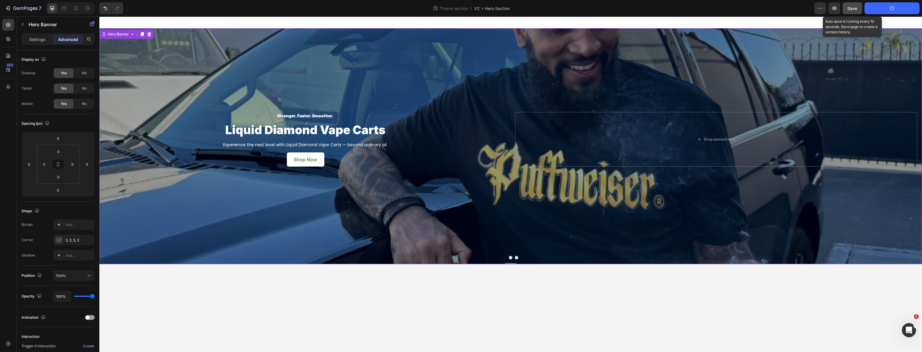
click at [855, 10] on span "Save" at bounding box center [853, 8] width 10 height 5
click at [857, 10] on span "Save" at bounding box center [853, 8] width 10 height 5
click at [6, 7] on icon "button" at bounding box center [8, 8] width 6 height 6
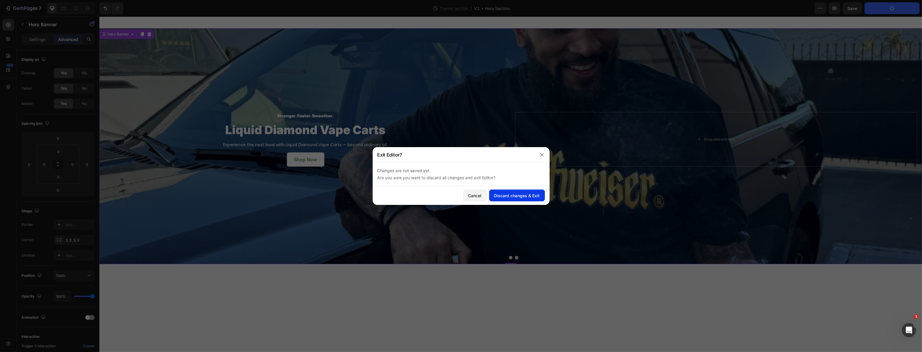
click at [497, 192] on button "Discard changes & Exit" at bounding box center [517, 196] width 56 height 12
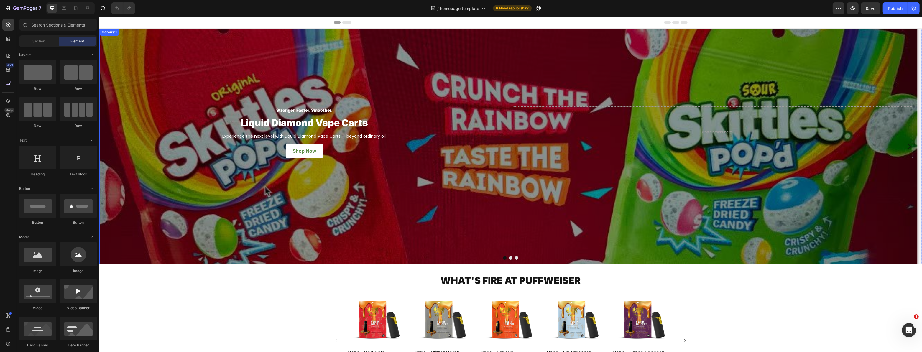
click at [382, 259] on div at bounding box center [510, 258] width 823 height 4
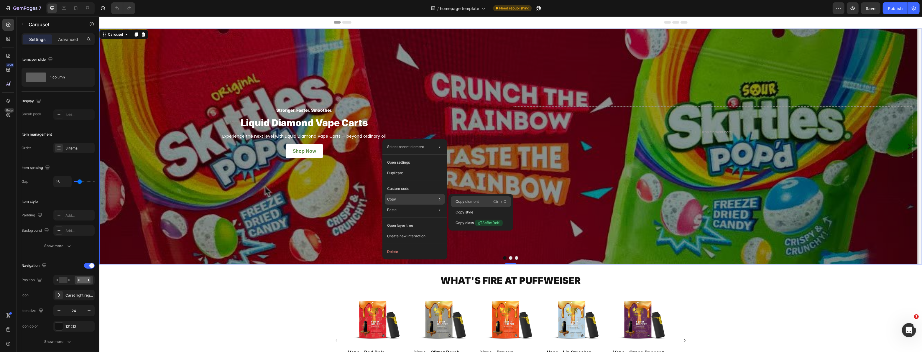
click at [463, 201] on p "Copy element" at bounding box center [467, 201] width 23 height 5
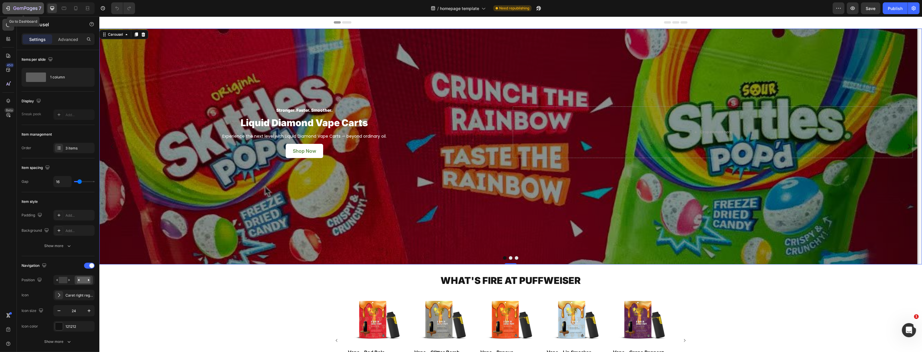
click at [9, 9] on icon "button" at bounding box center [8, 8] width 3 height 4
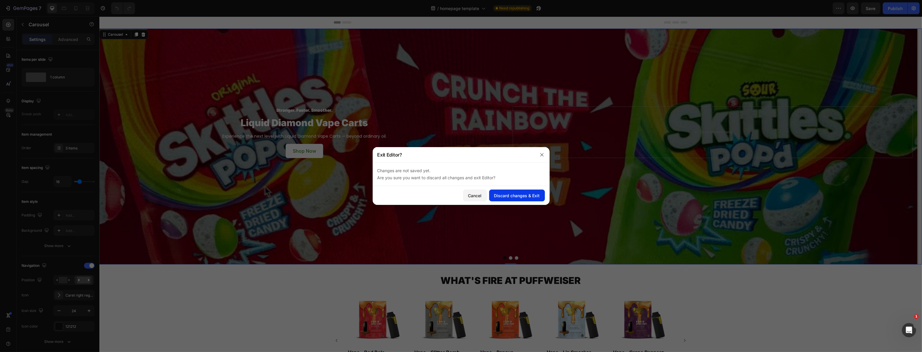
click at [504, 192] on button "Discard changes & Exit" at bounding box center [517, 196] width 56 height 12
